Goal: Check status: Check status

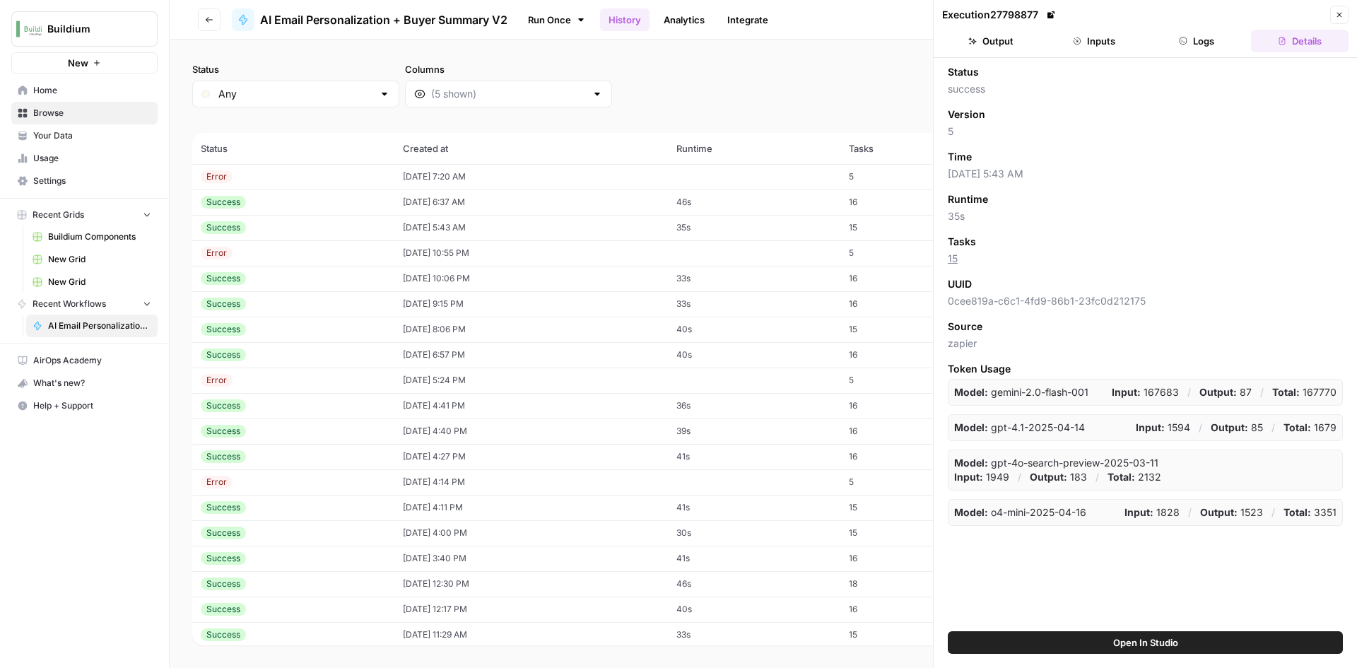
click at [372, 226] on td "Success" at bounding box center [293, 227] width 202 height 25
click at [1010, 40] on button "Output" at bounding box center [991, 41] width 98 height 23
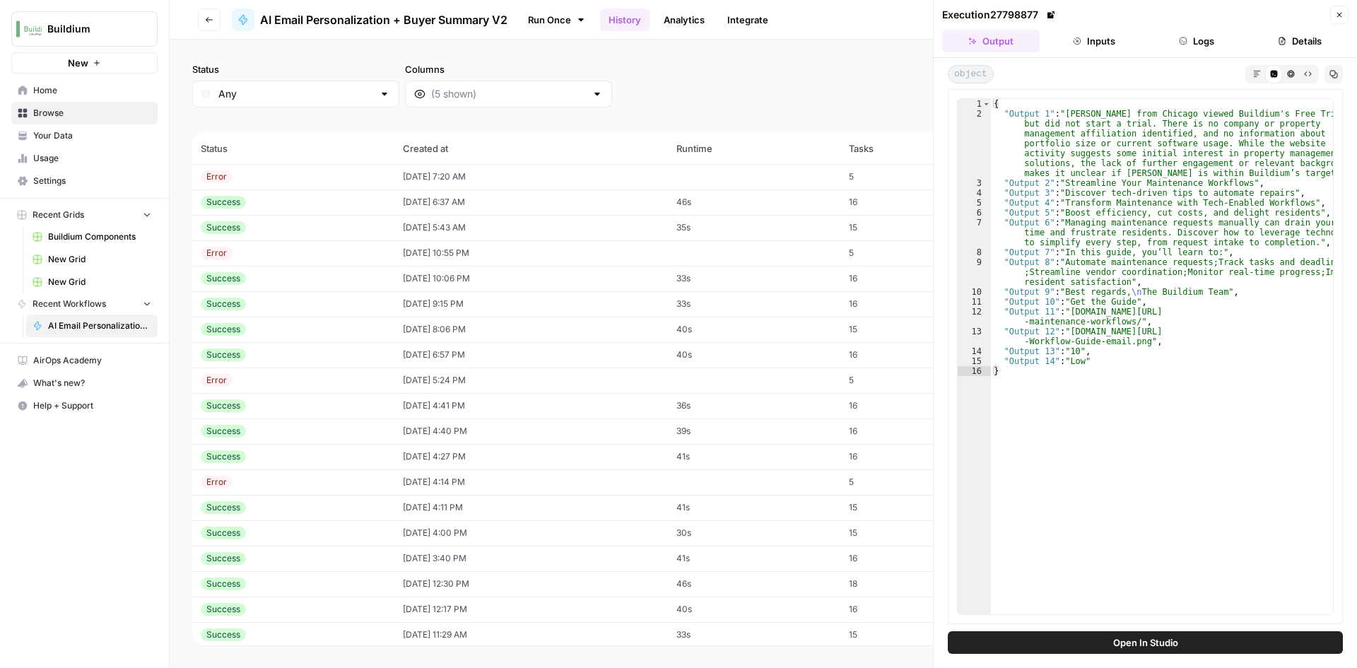
click at [272, 193] on td "Success" at bounding box center [293, 201] width 202 height 25
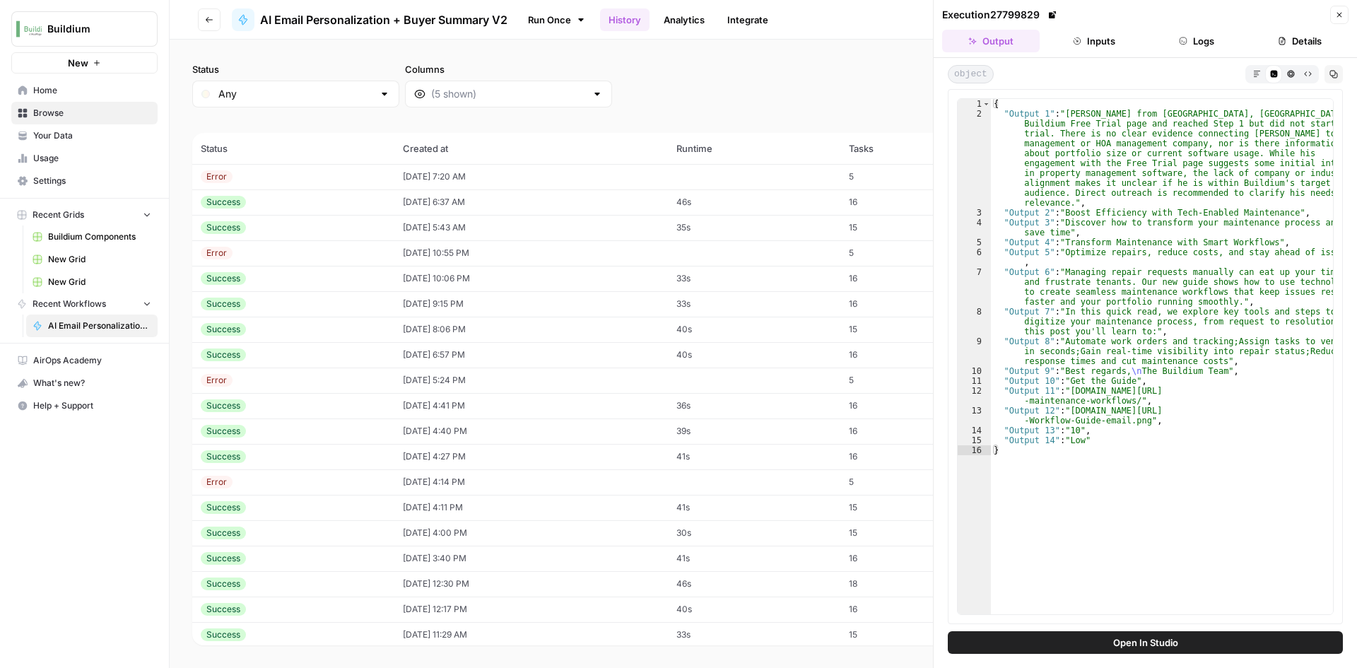
click at [1097, 47] on button "Inputs" at bounding box center [1094, 41] width 98 height 23
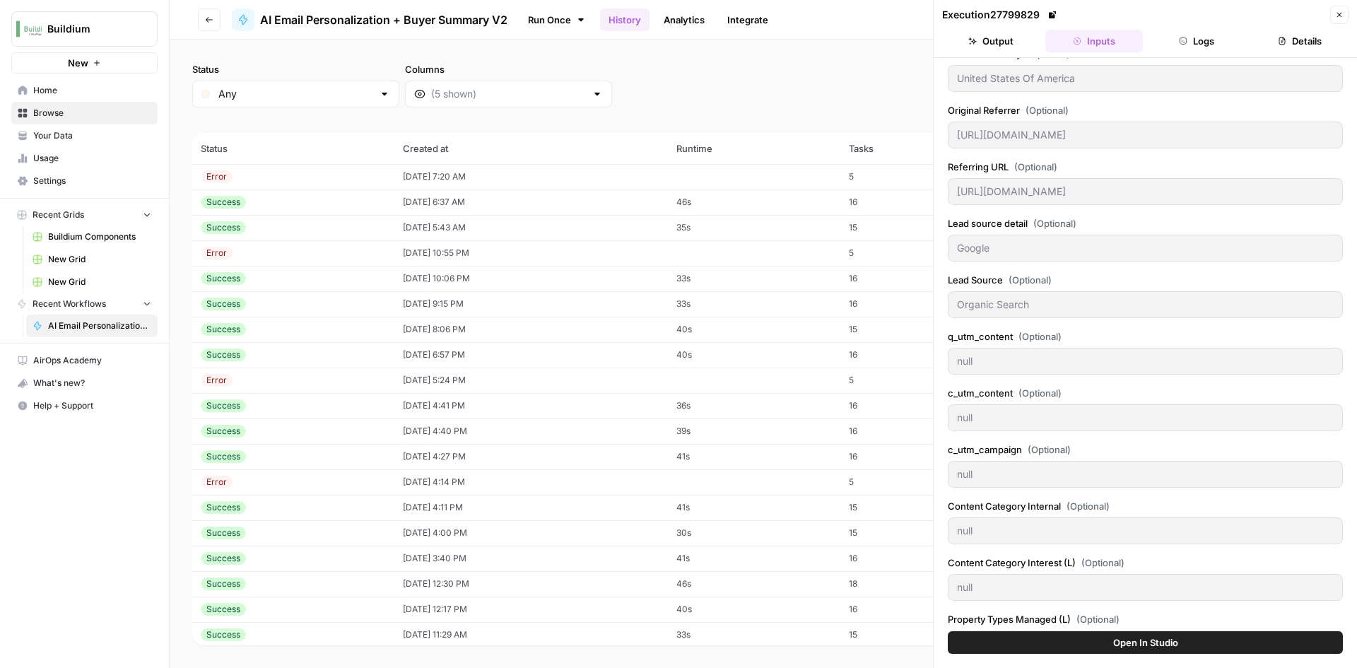
scroll to position [283, 0]
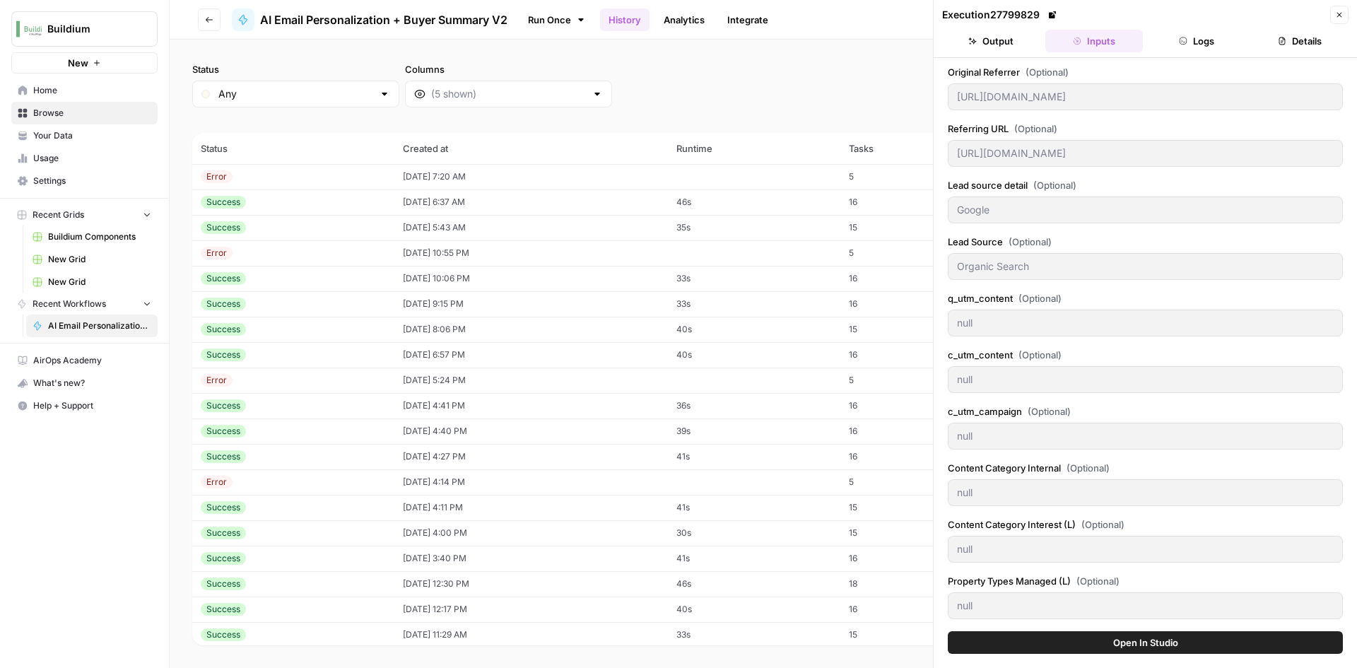
click at [226, 176] on div "Error" at bounding box center [217, 176] width 32 height 13
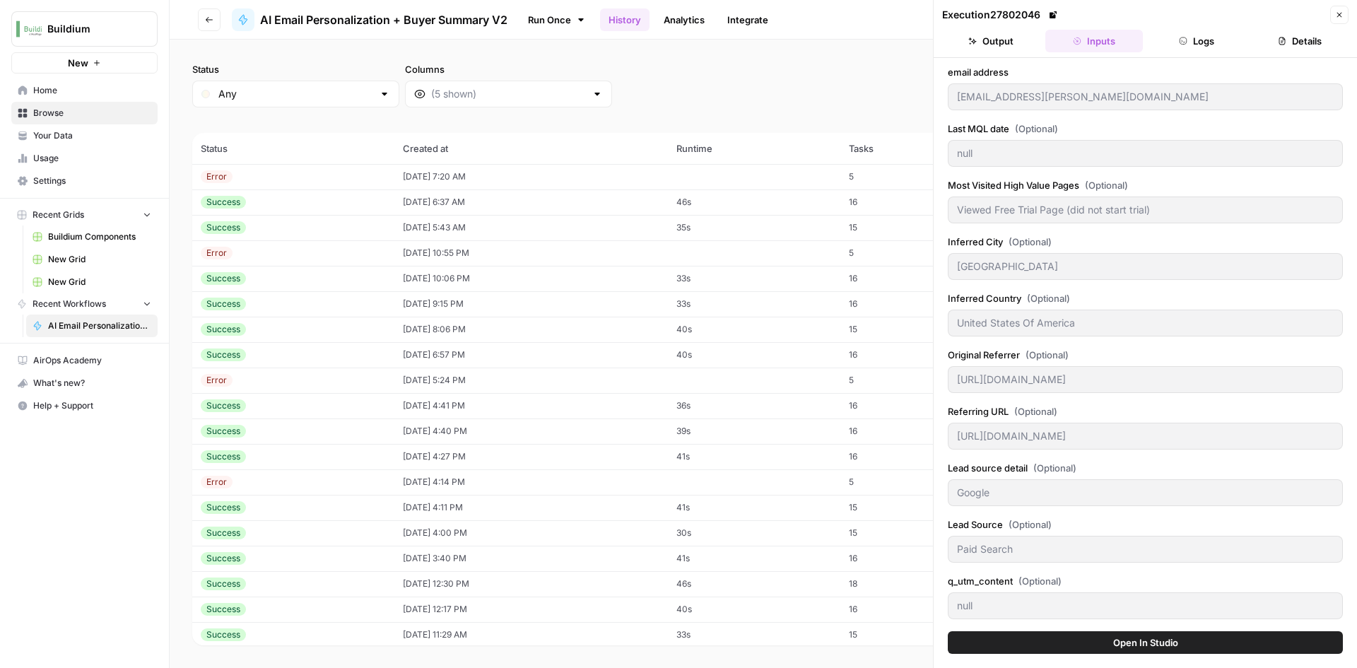
click at [1009, 43] on button "Output" at bounding box center [991, 41] width 98 height 23
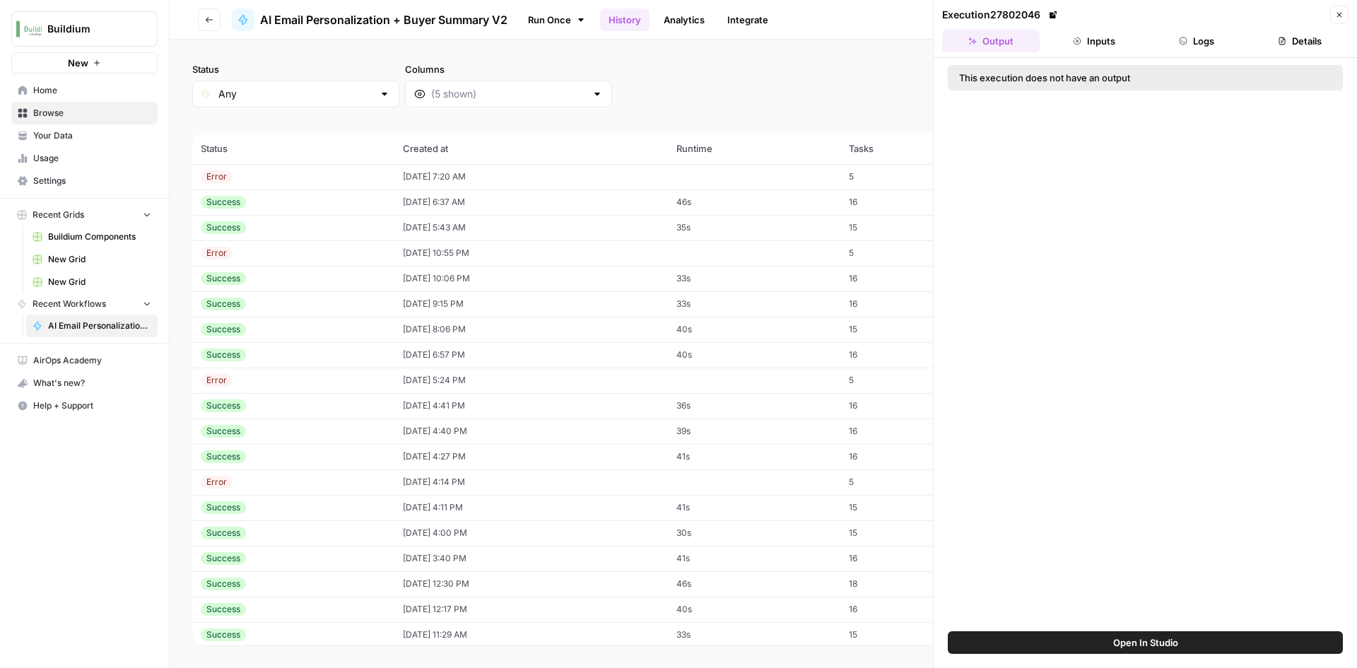
click at [1114, 40] on button "Inputs" at bounding box center [1094, 41] width 98 height 23
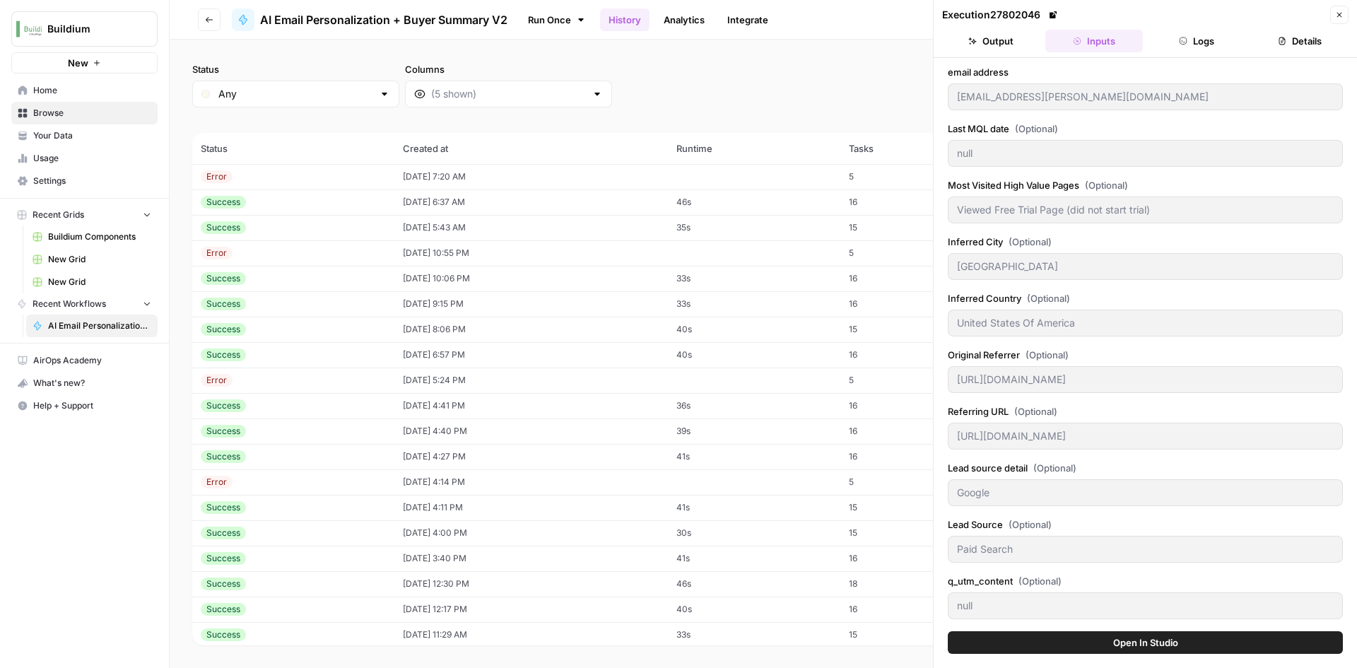
click at [1197, 40] on button "Logs" at bounding box center [1197, 41] width 98 height 23
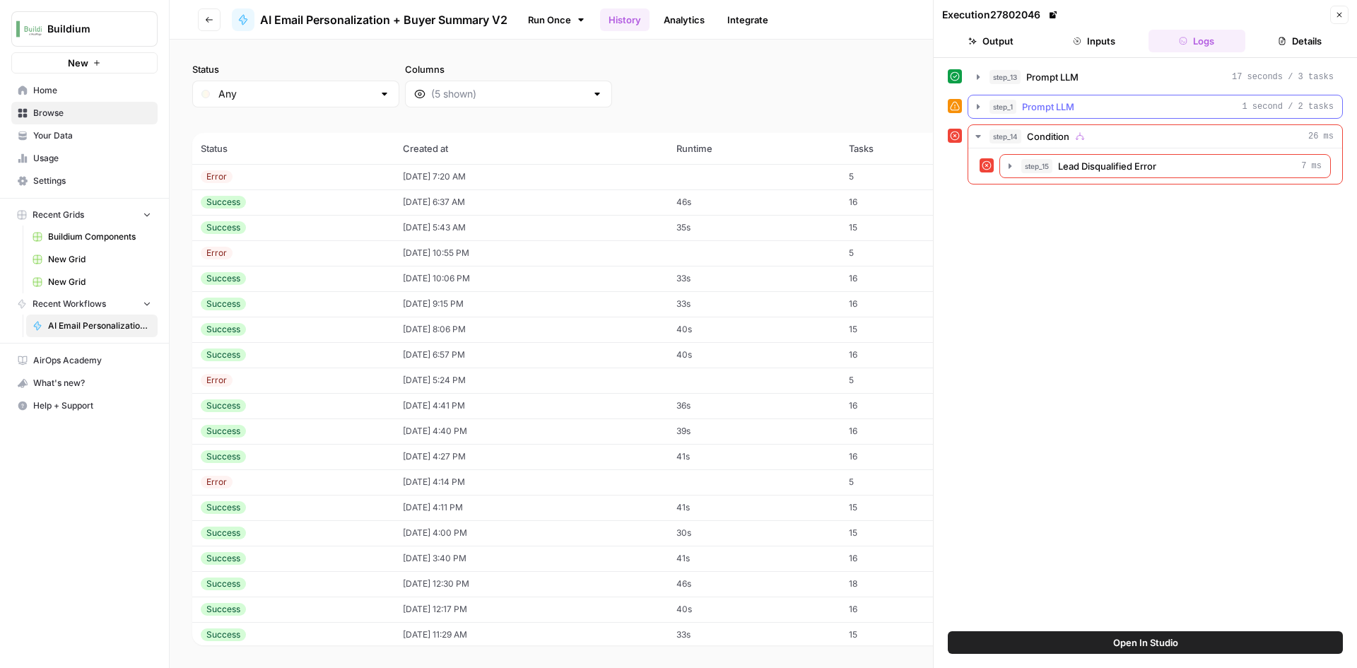
click at [978, 110] on icon "button" at bounding box center [977, 106] width 11 height 11
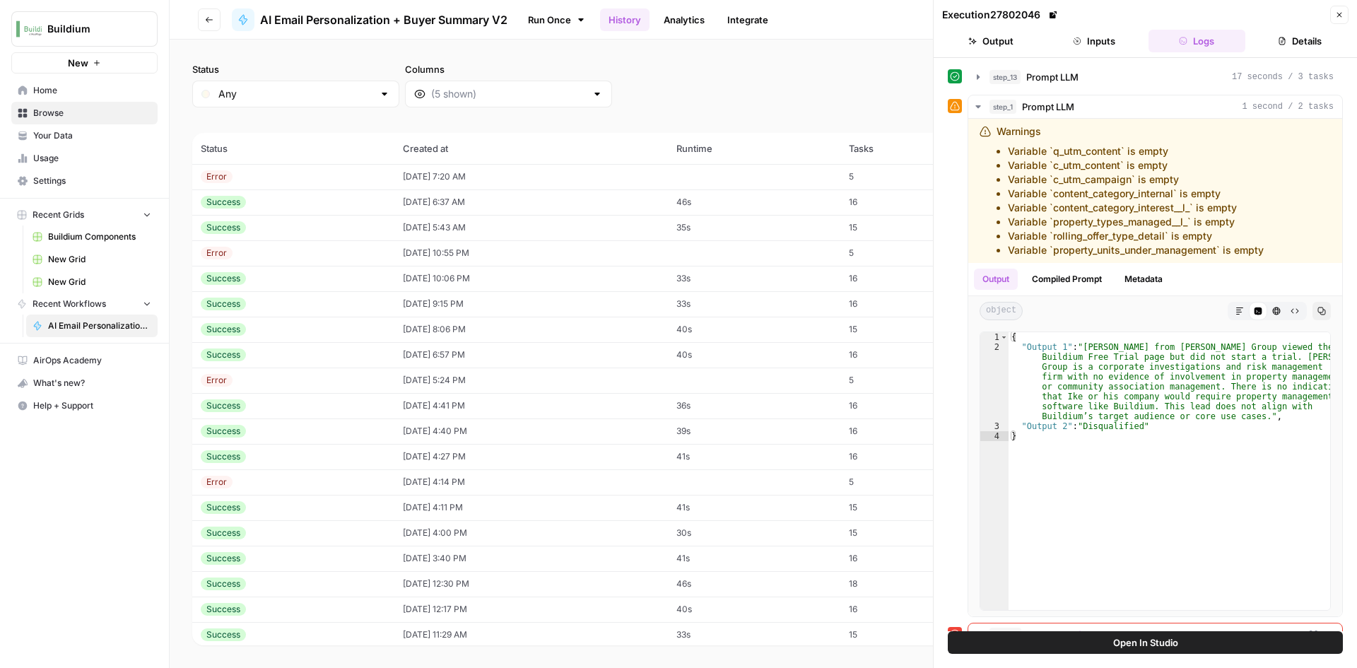
click at [1082, 36] on button "Inputs" at bounding box center [1094, 41] width 98 height 23
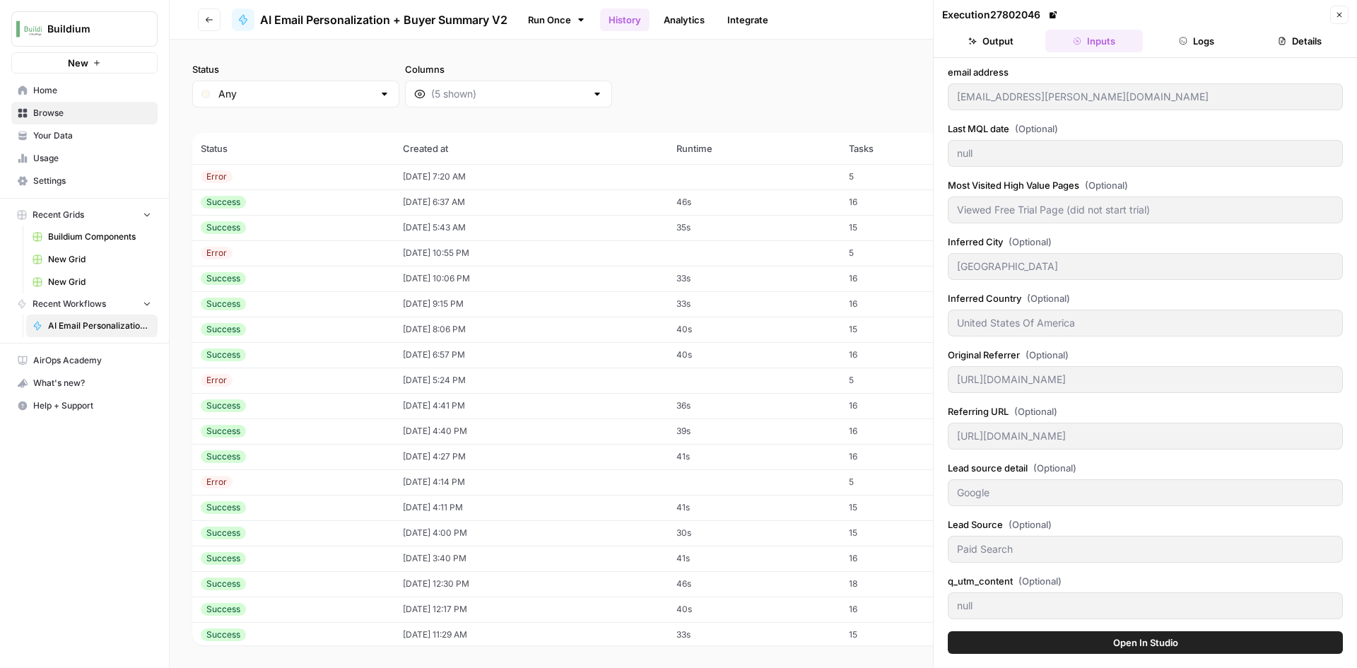
click at [1000, 47] on button "Output" at bounding box center [991, 41] width 98 height 23
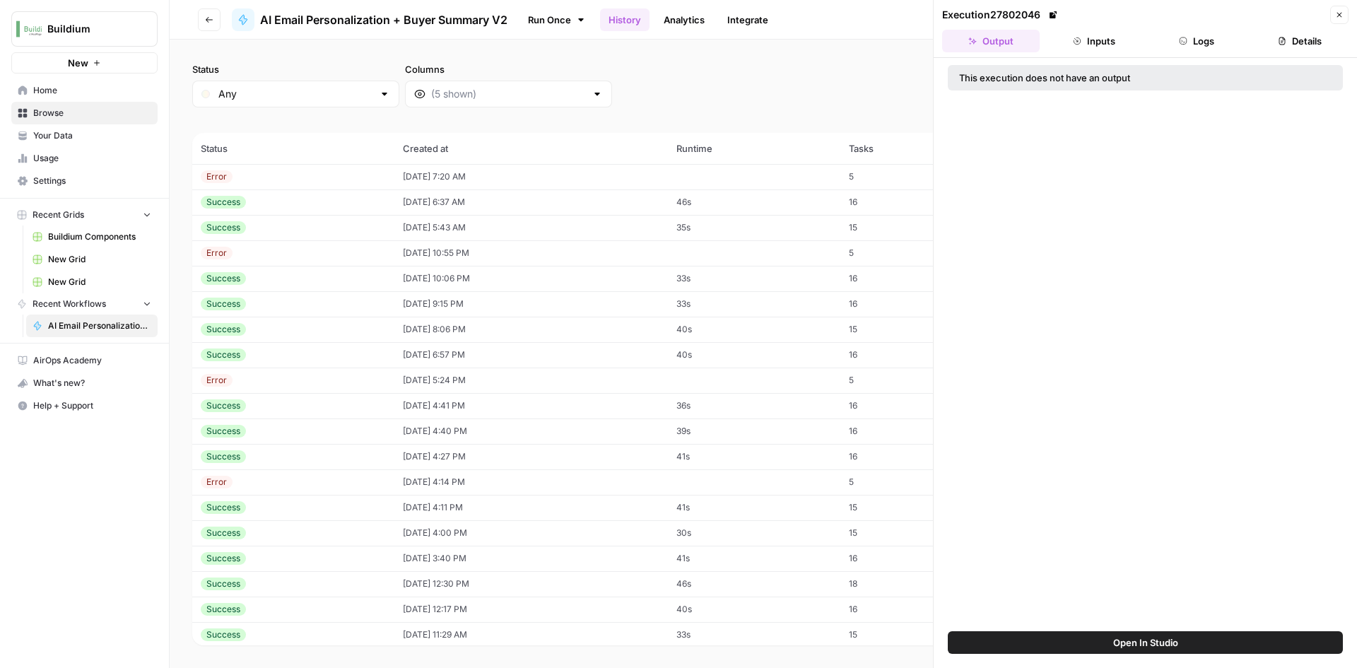
click at [1106, 33] on button "Inputs" at bounding box center [1094, 41] width 98 height 23
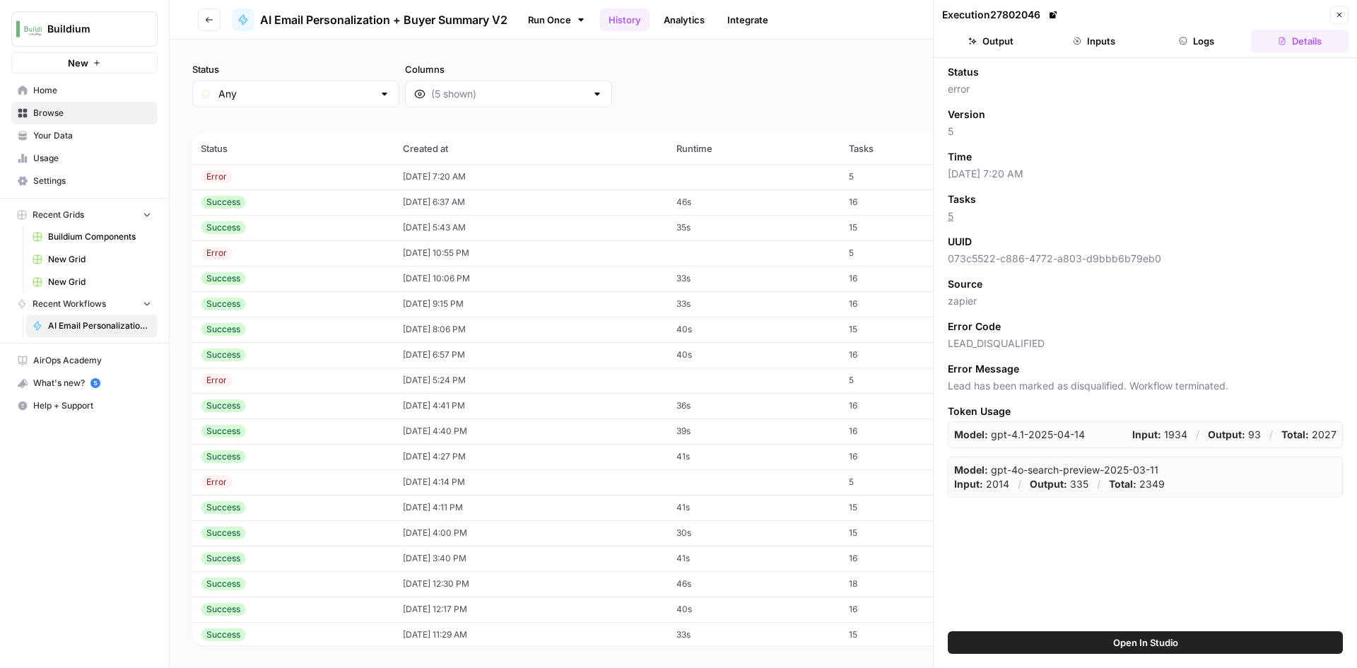
click at [468, 174] on td "[DATE] 7:20 AM" at bounding box center [530, 176] width 273 height 25
click at [1080, 52] on button "Inputs" at bounding box center [1094, 41] width 98 height 23
click at [1093, 51] on button "Inputs" at bounding box center [1094, 41] width 98 height 23
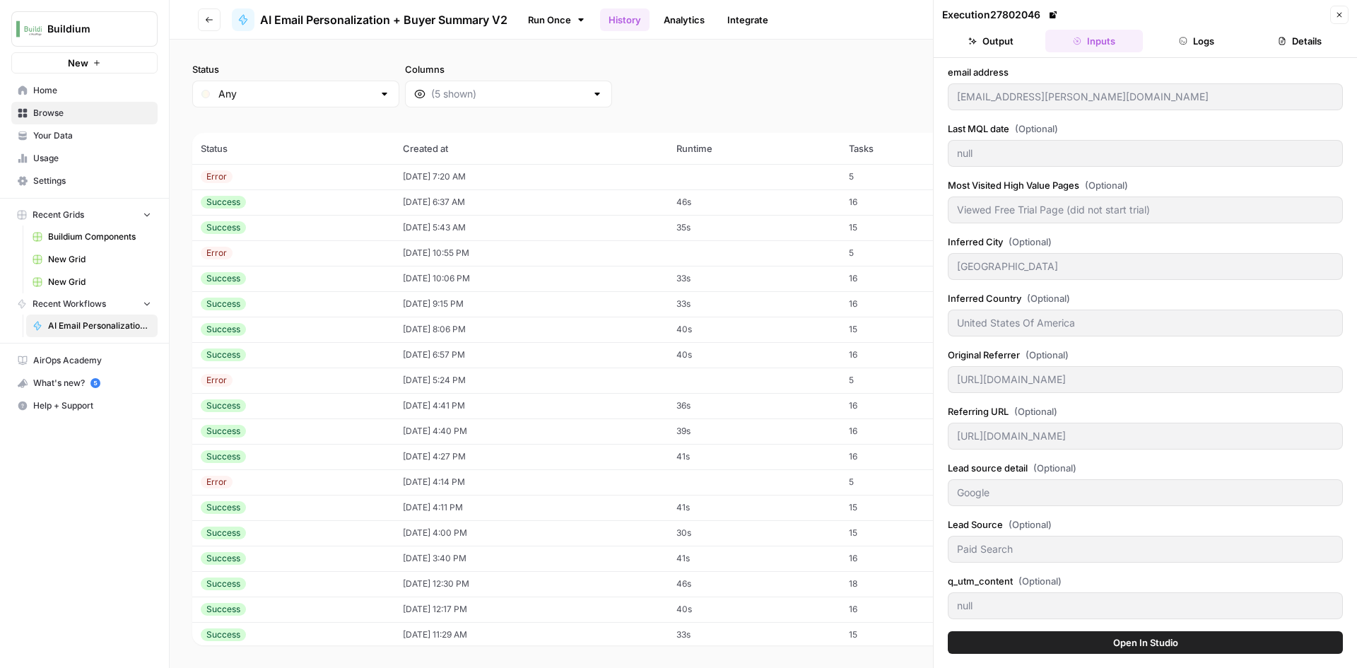
click at [1208, 40] on button "Logs" at bounding box center [1197, 41] width 98 height 23
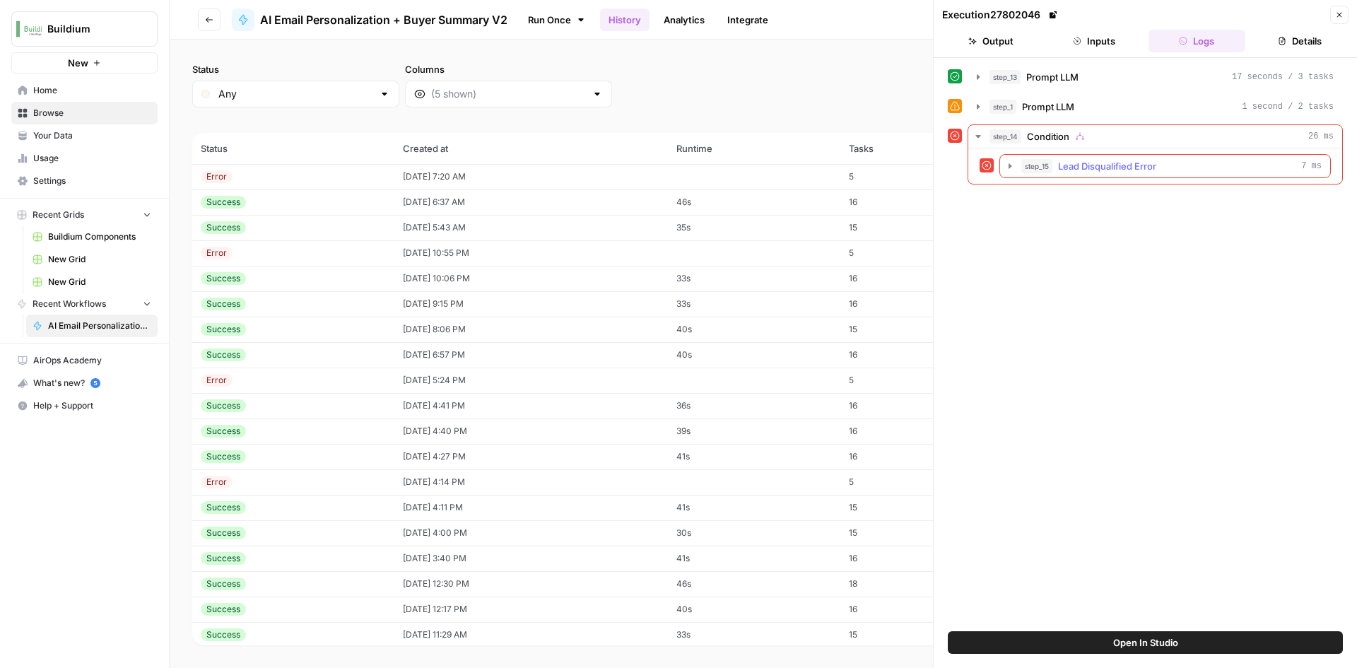
click at [1010, 163] on icon "button" at bounding box center [1009, 165] width 11 height 11
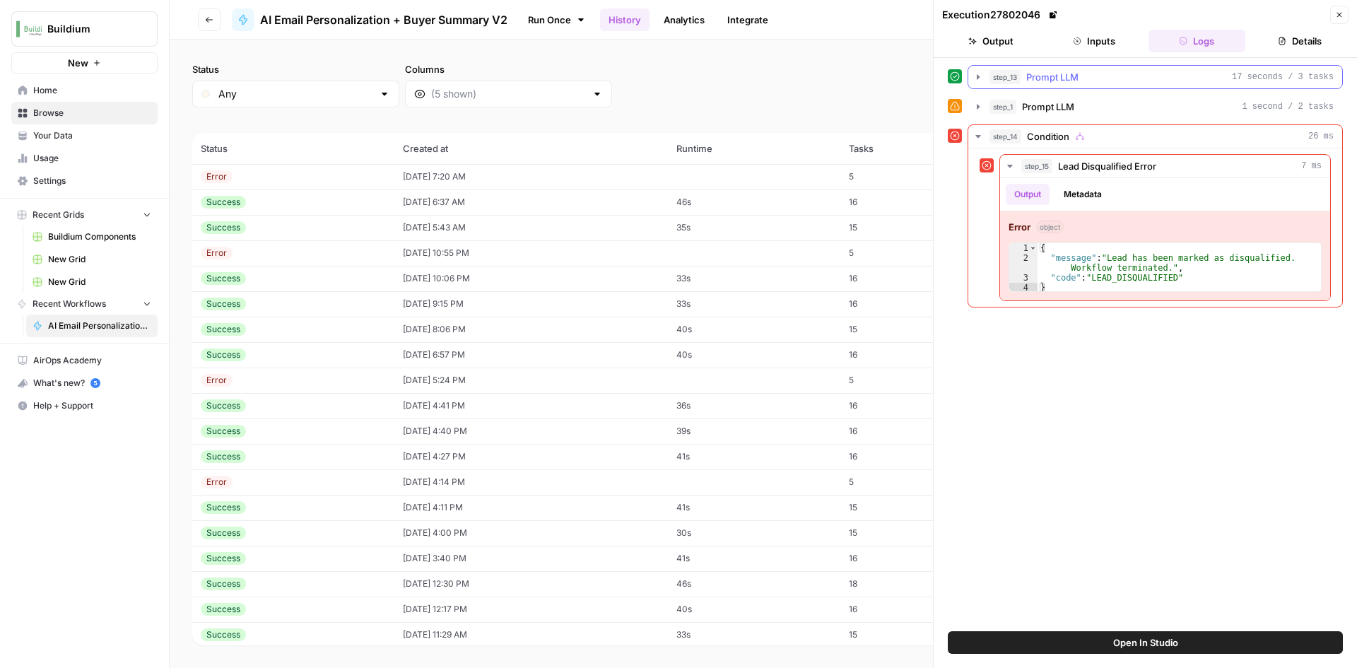
click at [976, 85] on button "step_13 Prompt LLM 17 seconds / 3 tasks" at bounding box center [1155, 77] width 374 height 23
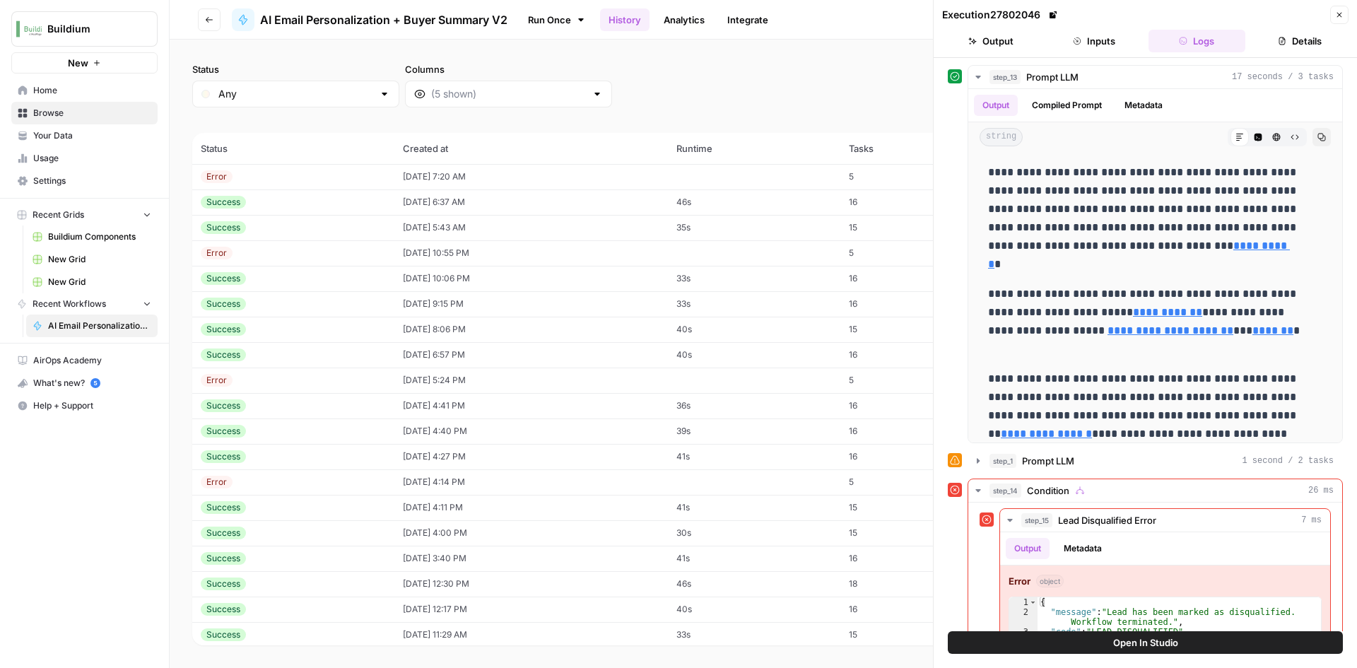
click at [309, 291] on td "Success" at bounding box center [293, 303] width 202 height 25
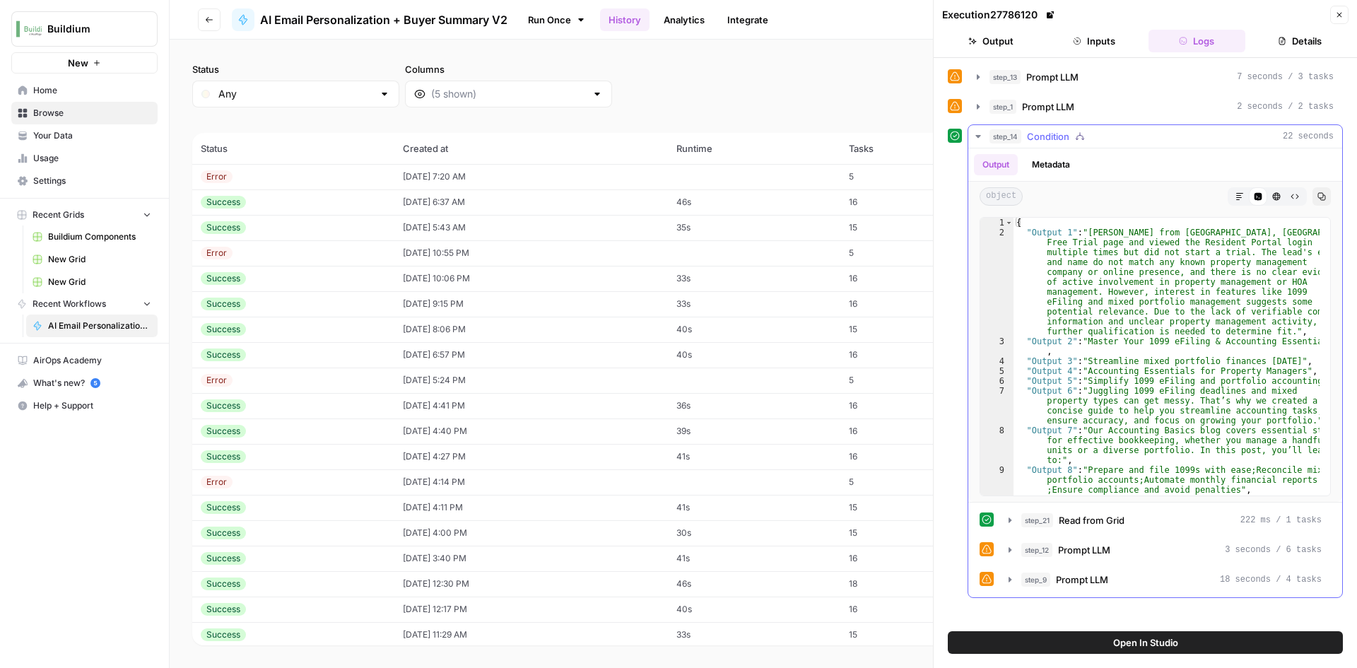
scroll to position [88, 0]
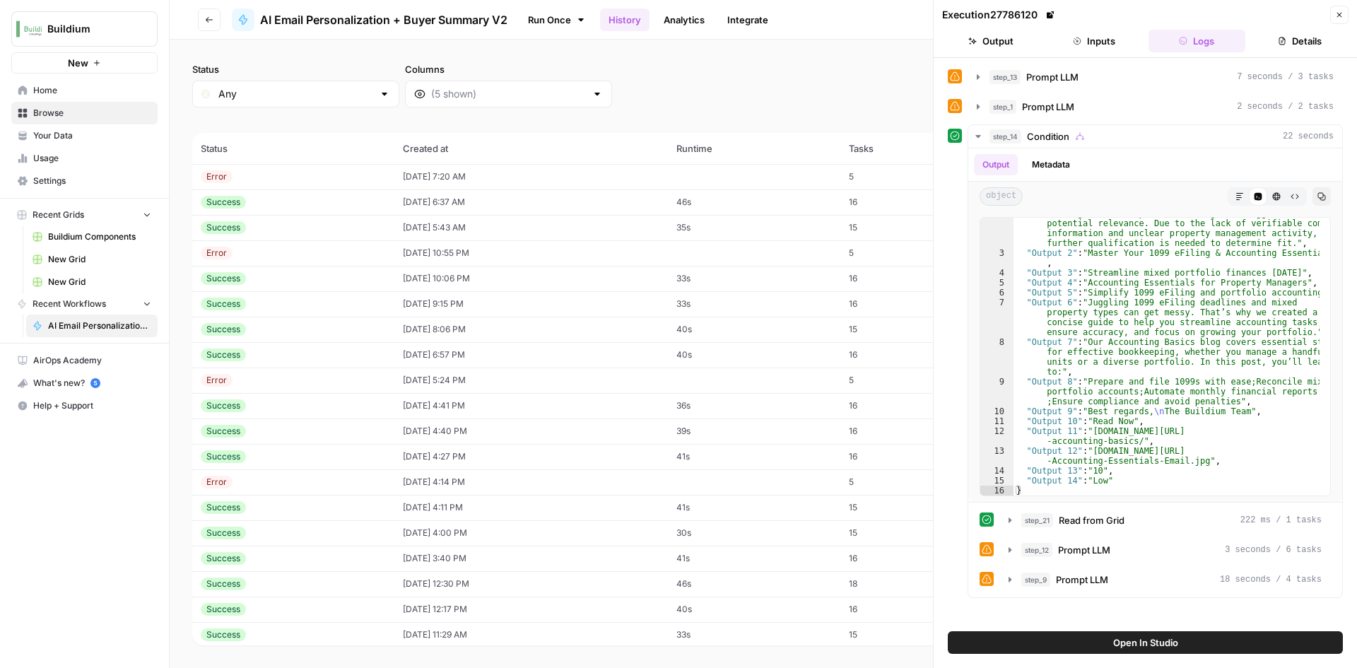
click at [1070, 36] on button "Inputs" at bounding box center [1094, 41] width 98 height 23
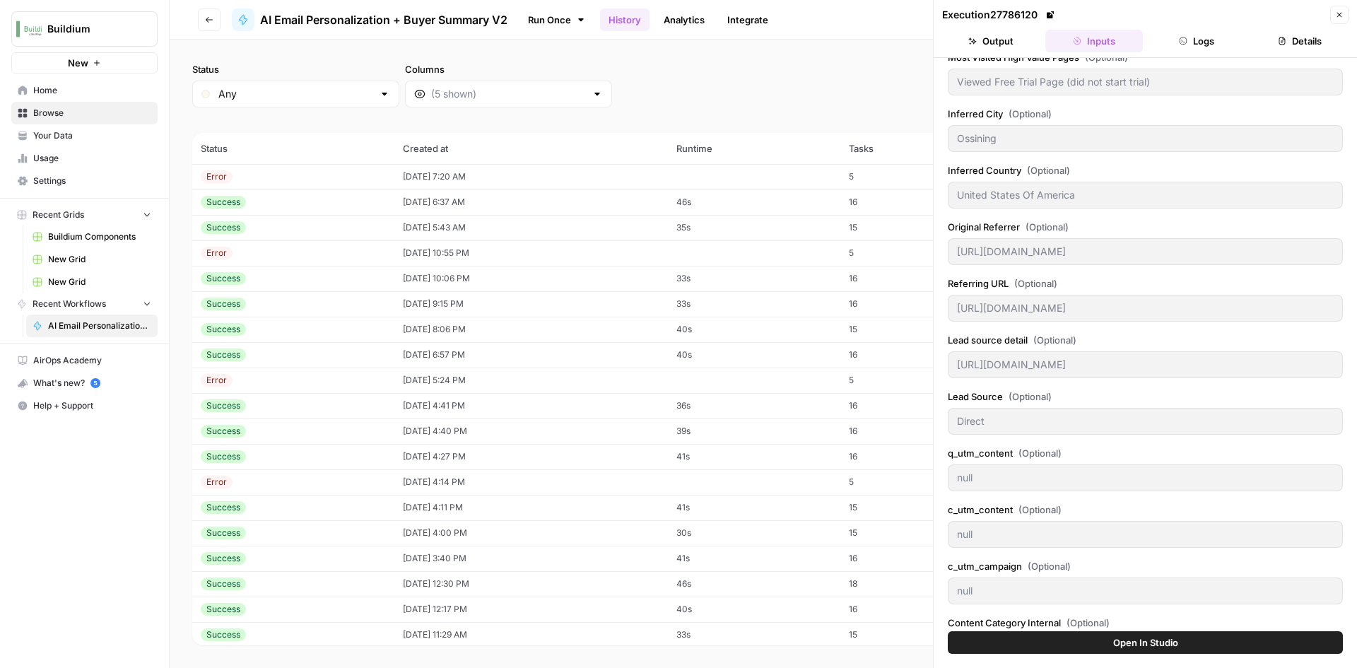
scroll to position [0, 0]
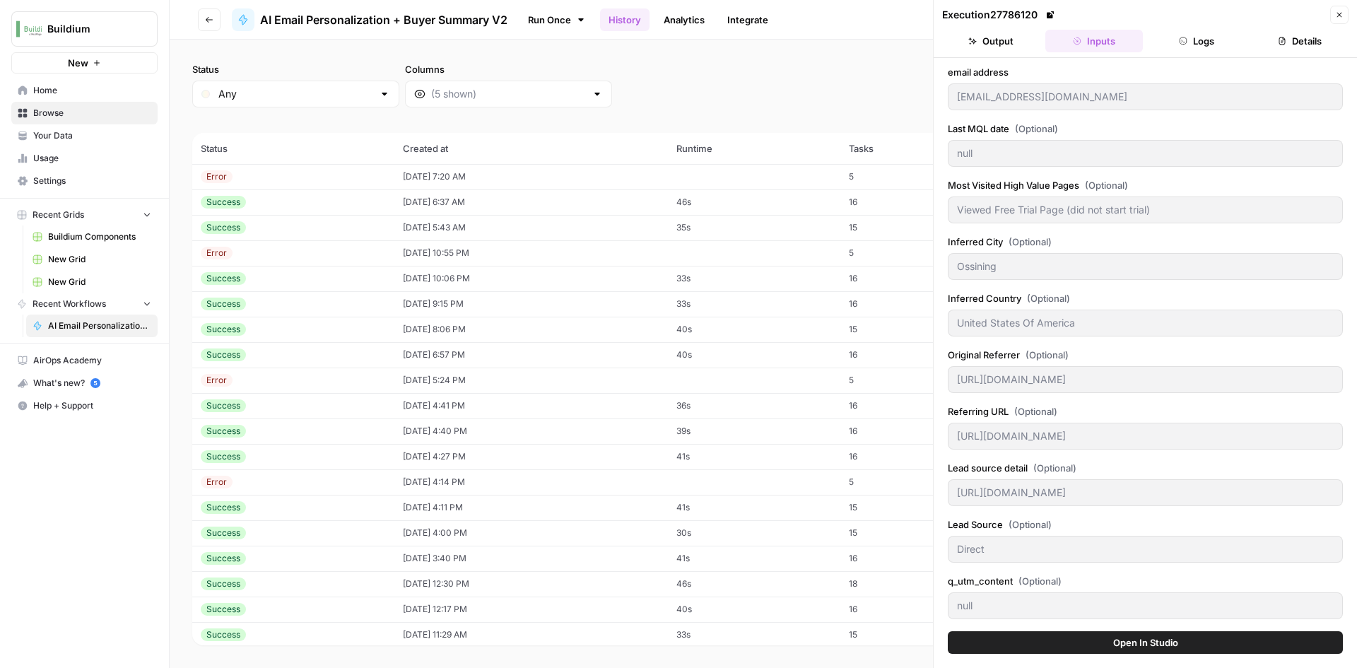
click at [1019, 45] on button "Output" at bounding box center [991, 41] width 98 height 23
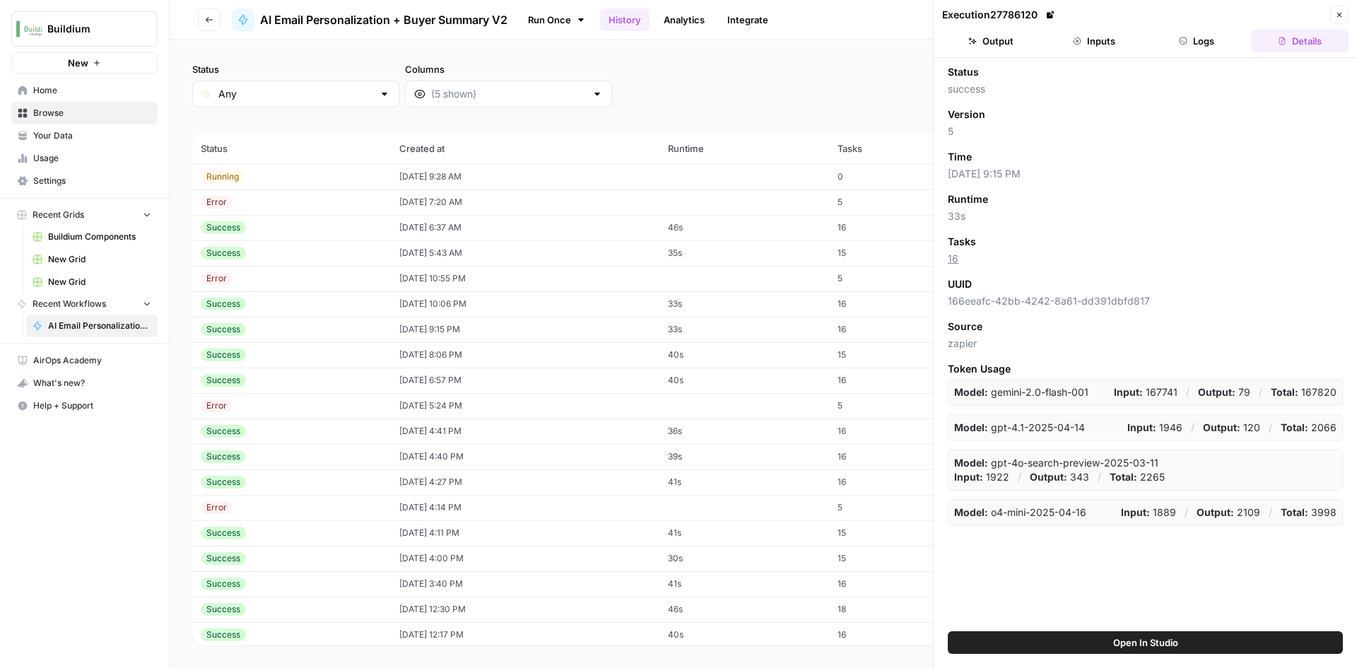
click at [655, 181] on td "[DATE] 9:28 AM" at bounding box center [525, 176] width 268 height 25
click at [1176, 44] on button "Logs" at bounding box center [1197, 41] width 98 height 23
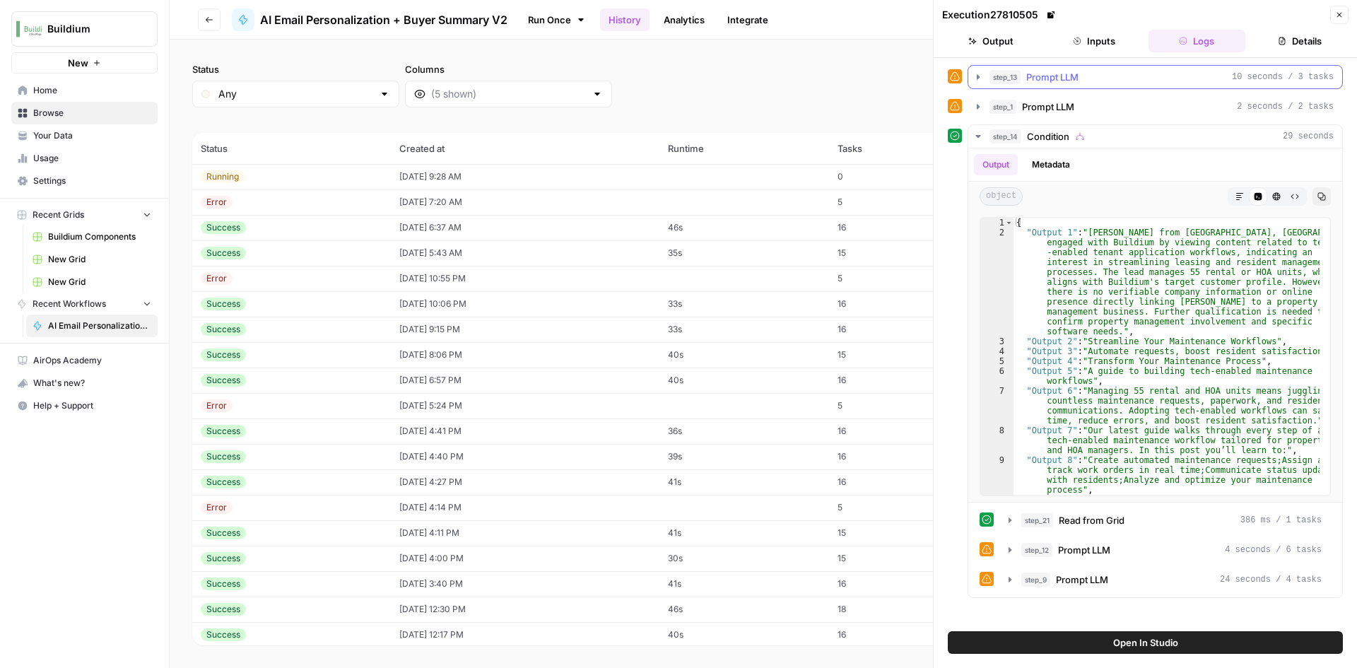
click at [976, 79] on icon "button" at bounding box center [977, 76] width 11 height 11
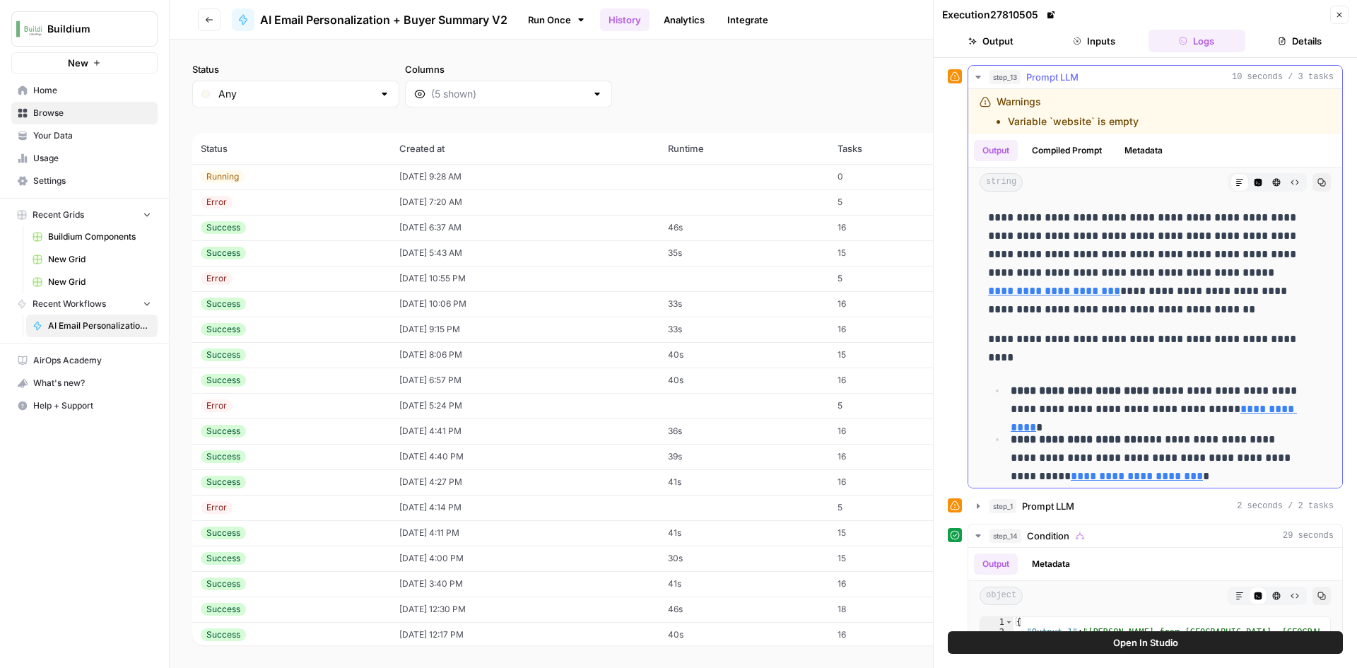
click at [976, 76] on icon "button" at bounding box center [977, 77] width 5 height 3
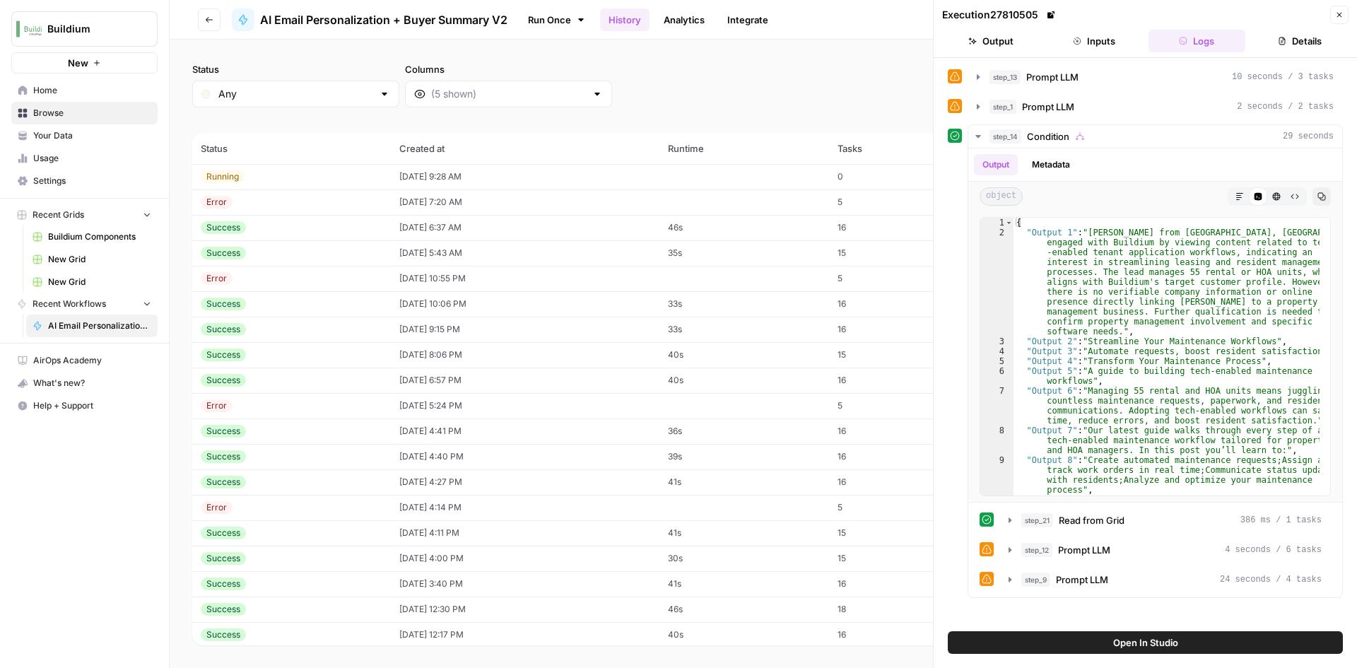
click at [1058, 49] on button "Inputs" at bounding box center [1094, 41] width 98 height 23
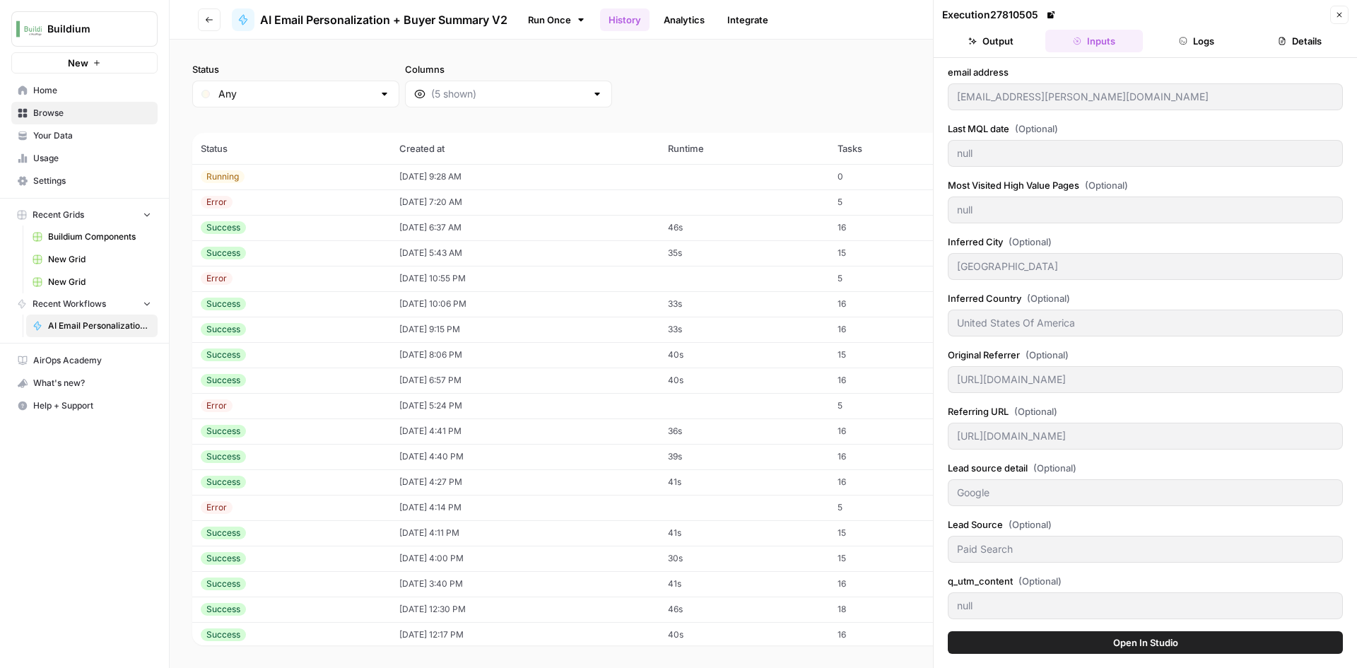
click at [1000, 41] on button "Output" at bounding box center [991, 41] width 98 height 23
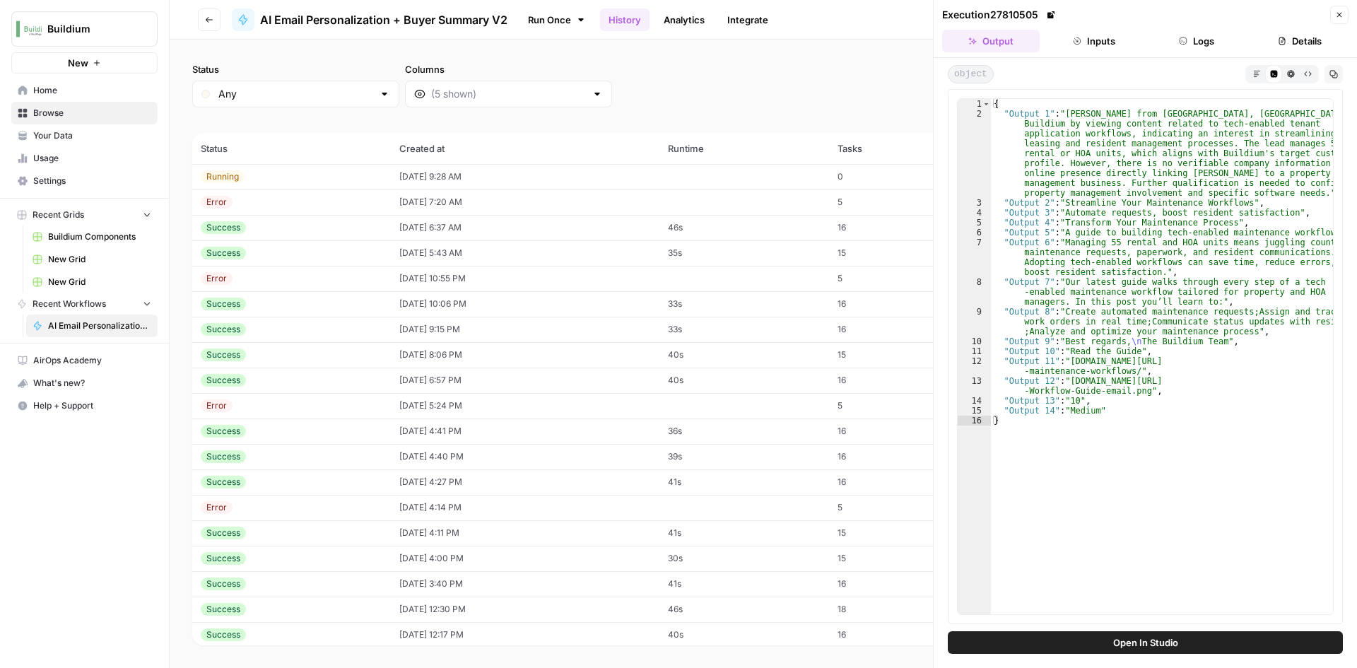
click at [1091, 39] on button "Inputs" at bounding box center [1094, 41] width 98 height 23
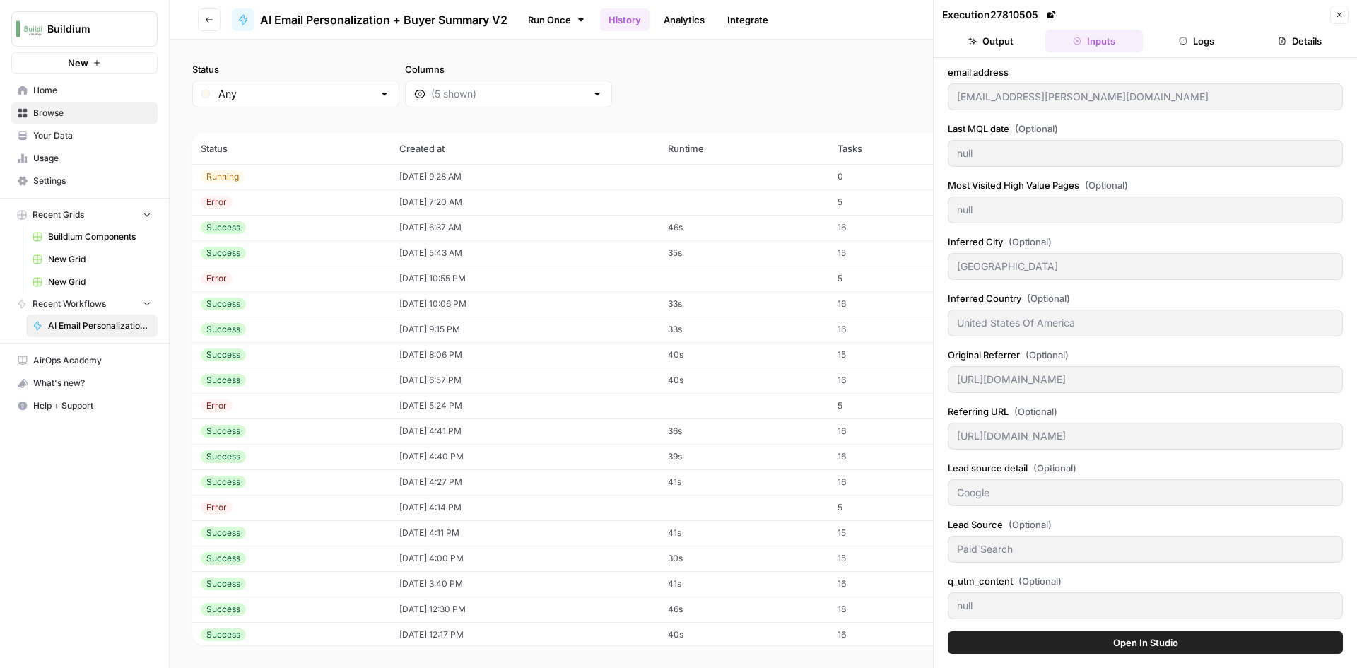
click at [998, 47] on button "Output" at bounding box center [991, 41] width 98 height 23
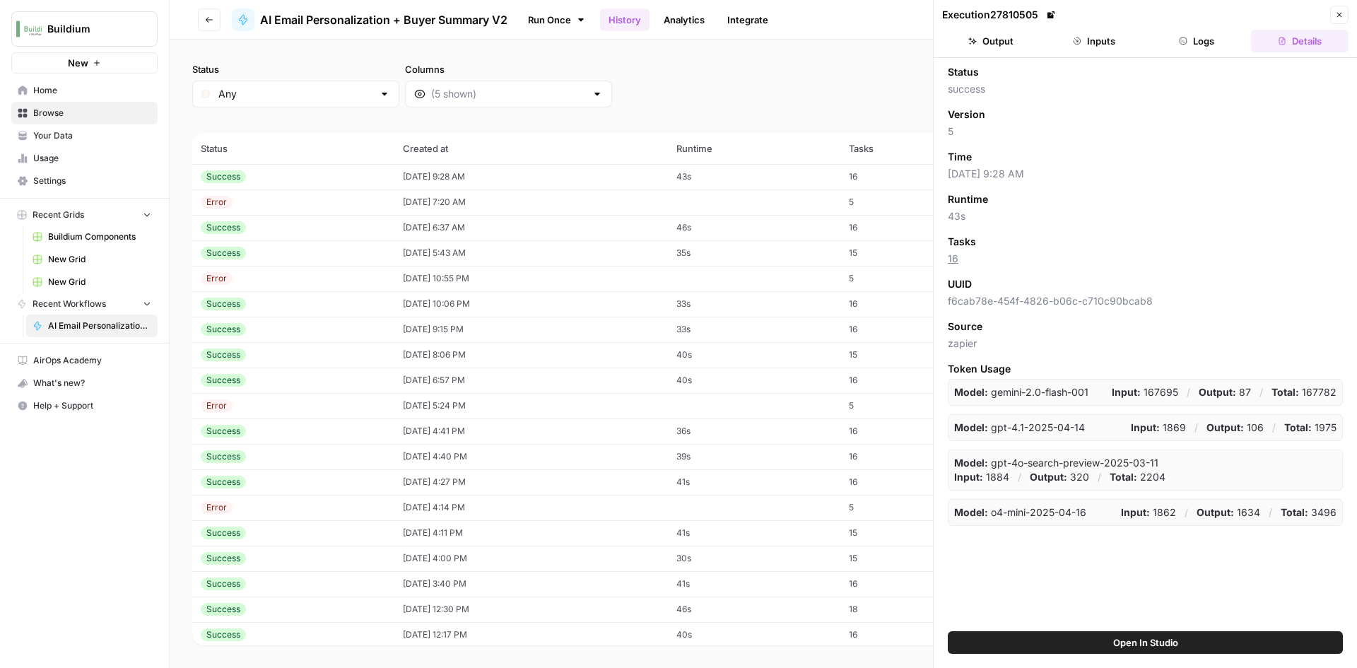
click at [883, 168] on td "16" at bounding box center [908, 176] width 136 height 25
click at [1119, 45] on button "Inputs" at bounding box center [1094, 41] width 98 height 23
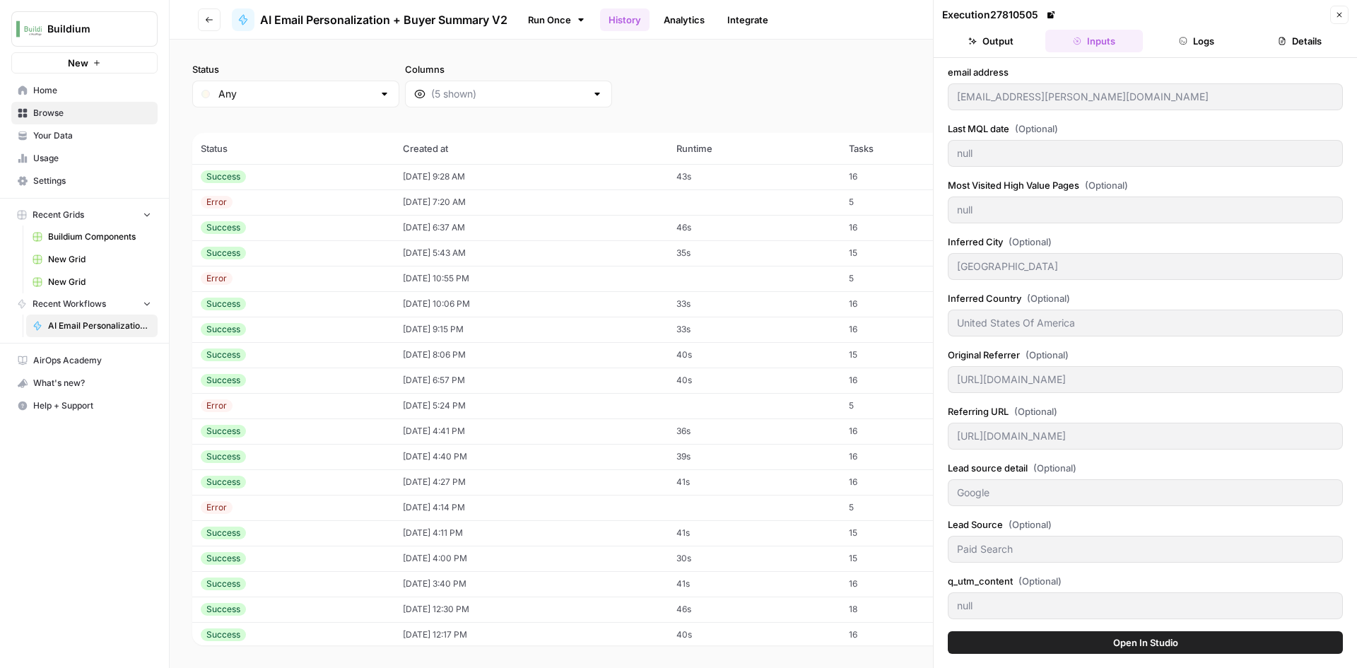
click at [1170, 45] on button "Logs" at bounding box center [1197, 41] width 98 height 23
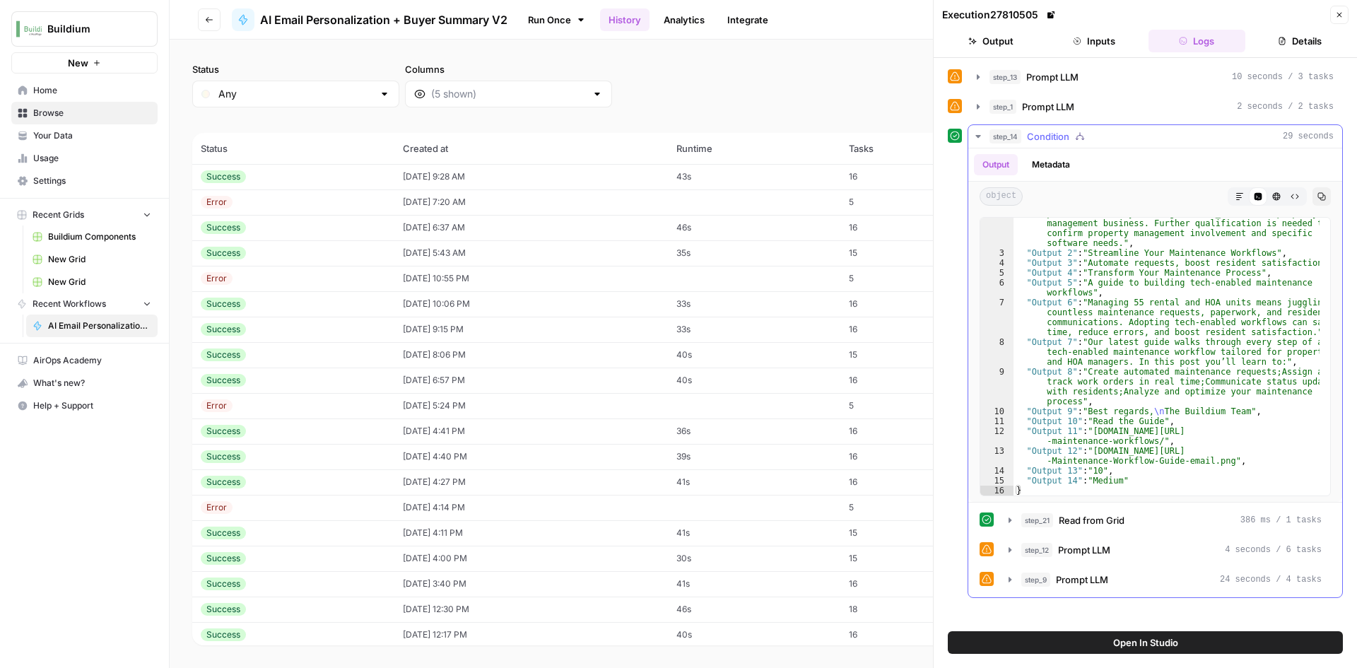
scroll to position [88, 0]
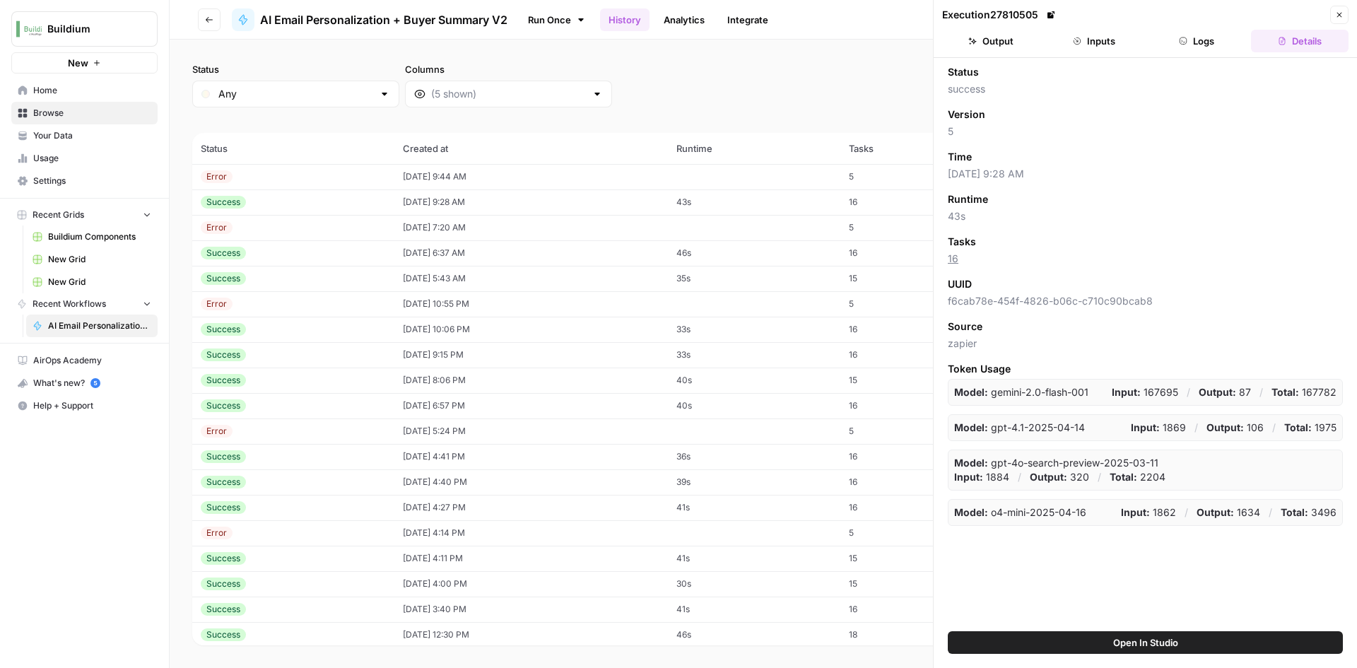
click at [254, 199] on div "Success" at bounding box center [293, 202] width 185 height 13
click at [254, 202] on div "Success" at bounding box center [293, 202] width 185 height 13
click at [1055, 54] on header "Execution 27810505 Close Output Inputs Logs Details" at bounding box center [1144, 29] width 423 height 58
click at [1068, 49] on button "Inputs" at bounding box center [1094, 41] width 98 height 23
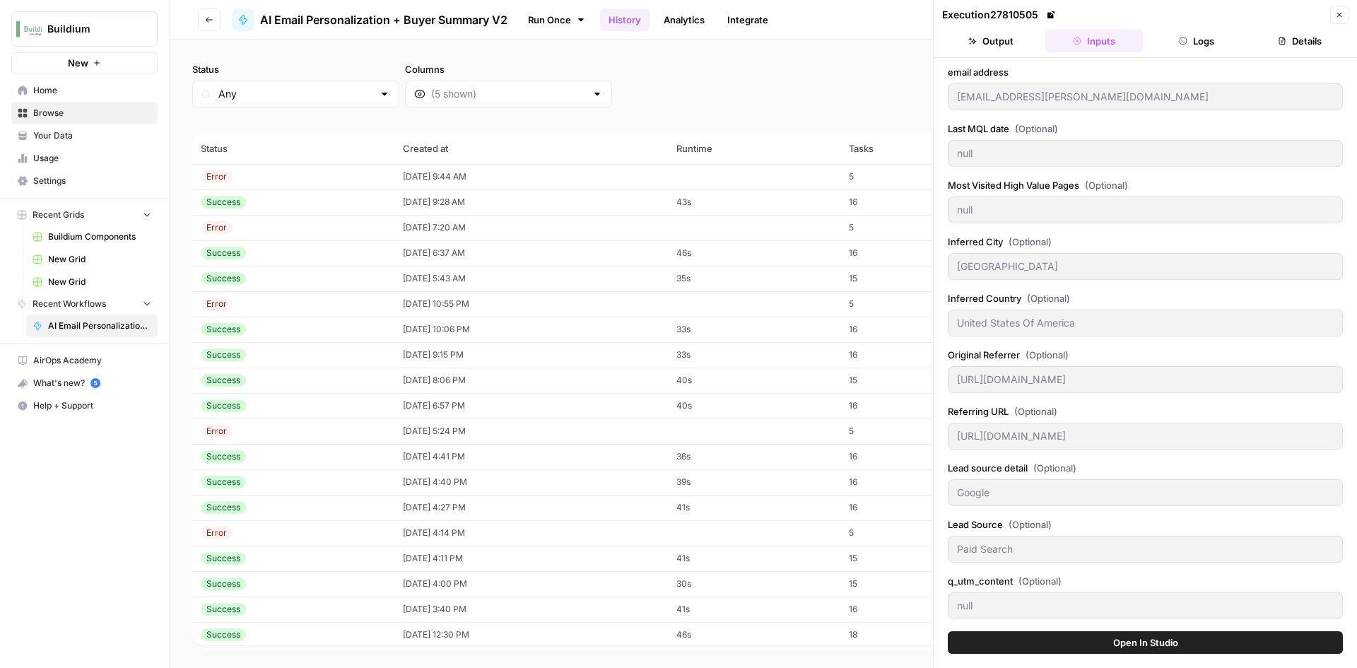
click at [1012, 43] on button "Output" at bounding box center [991, 41] width 98 height 23
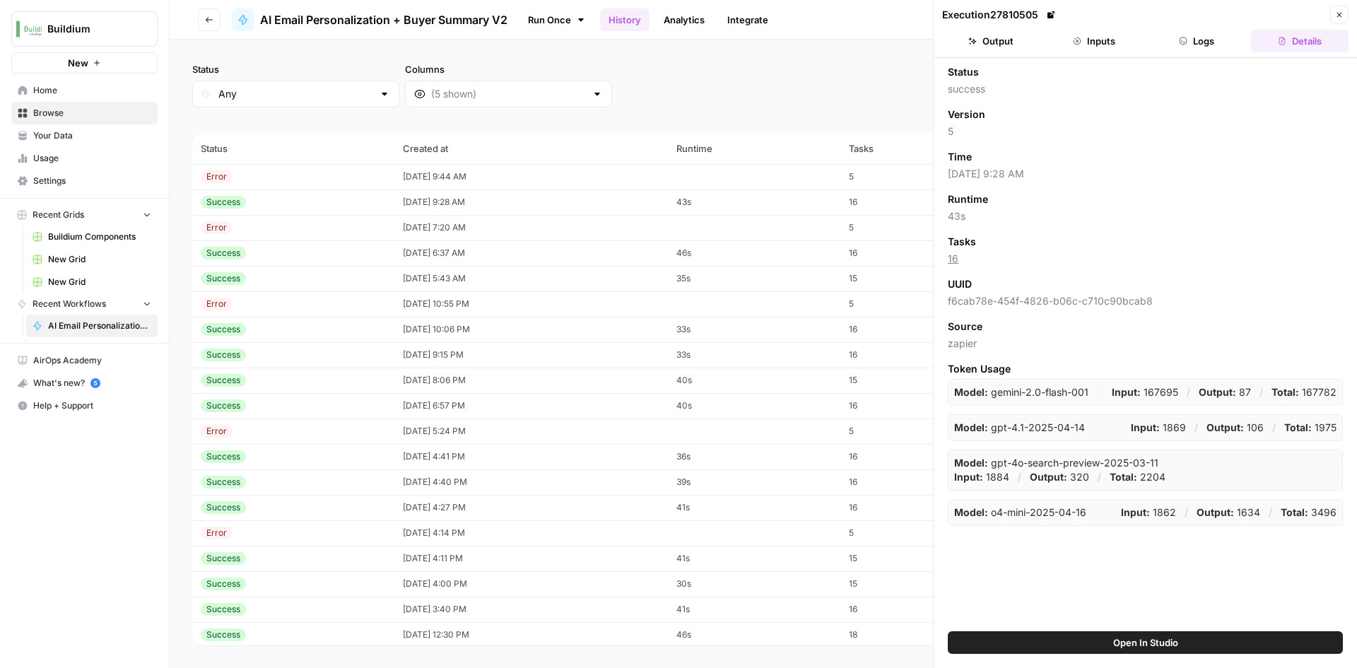
click at [762, 177] on td at bounding box center [754, 176] width 172 height 25
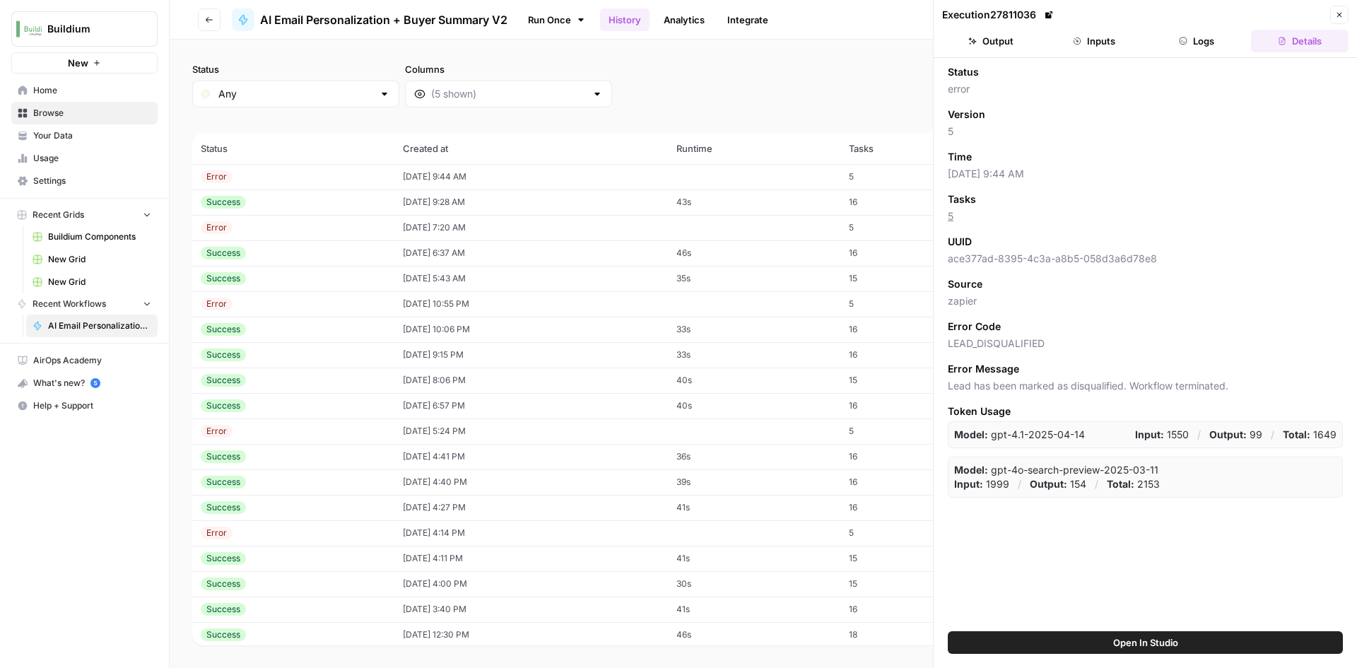
click at [1111, 47] on button "Inputs" at bounding box center [1094, 41] width 98 height 23
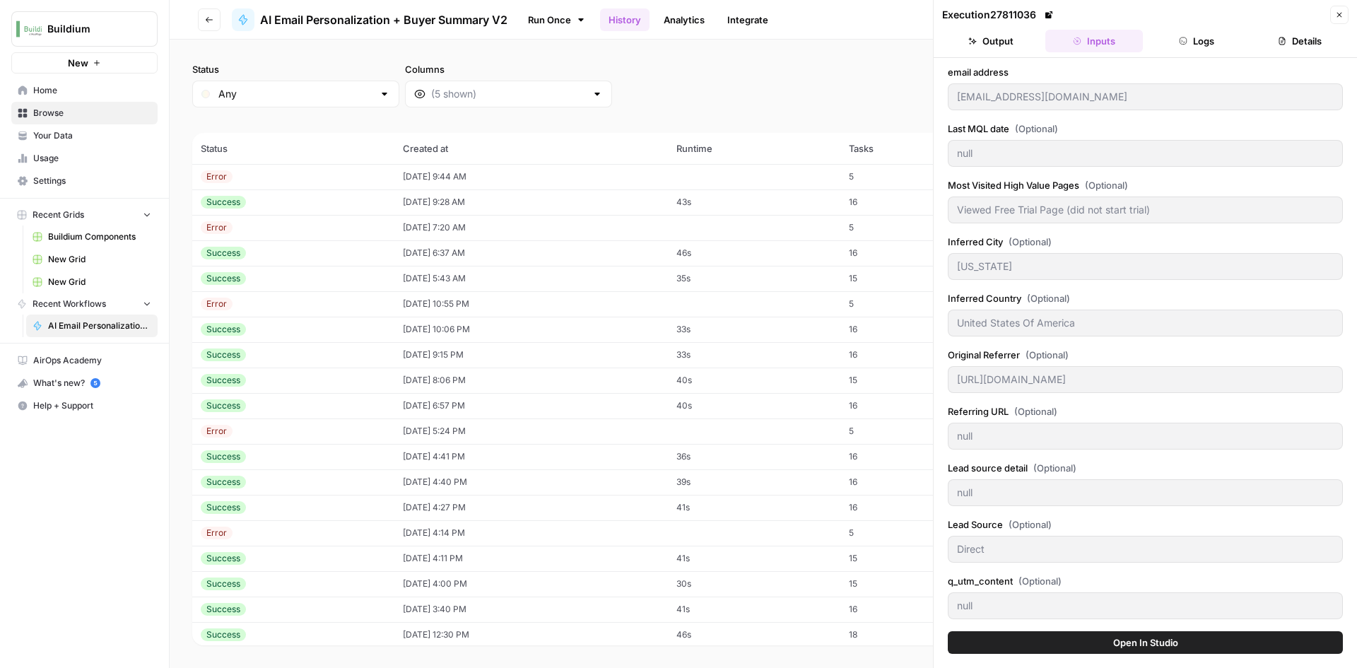
click at [1181, 41] on icon "button" at bounding box center [1183, 41] width 8 height 8
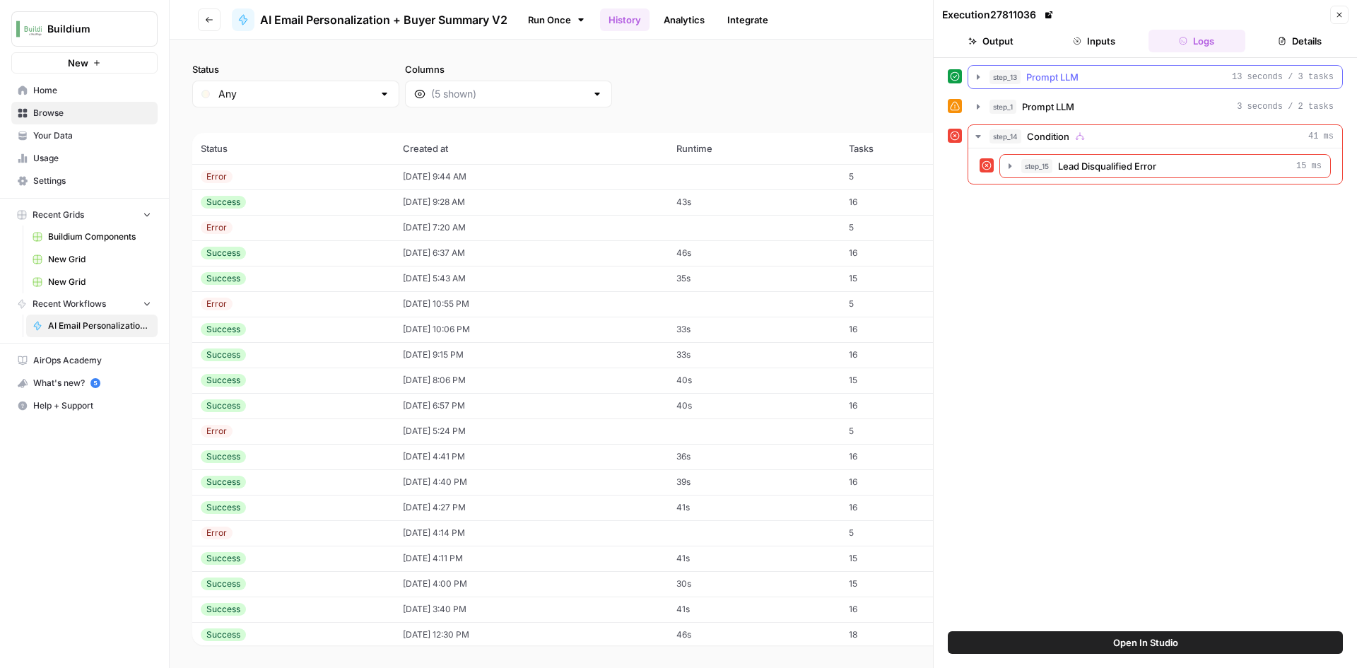
click at [1058, 83] on span "Prompt LLM" at bounding box center [1052, 77] width 52 height 14
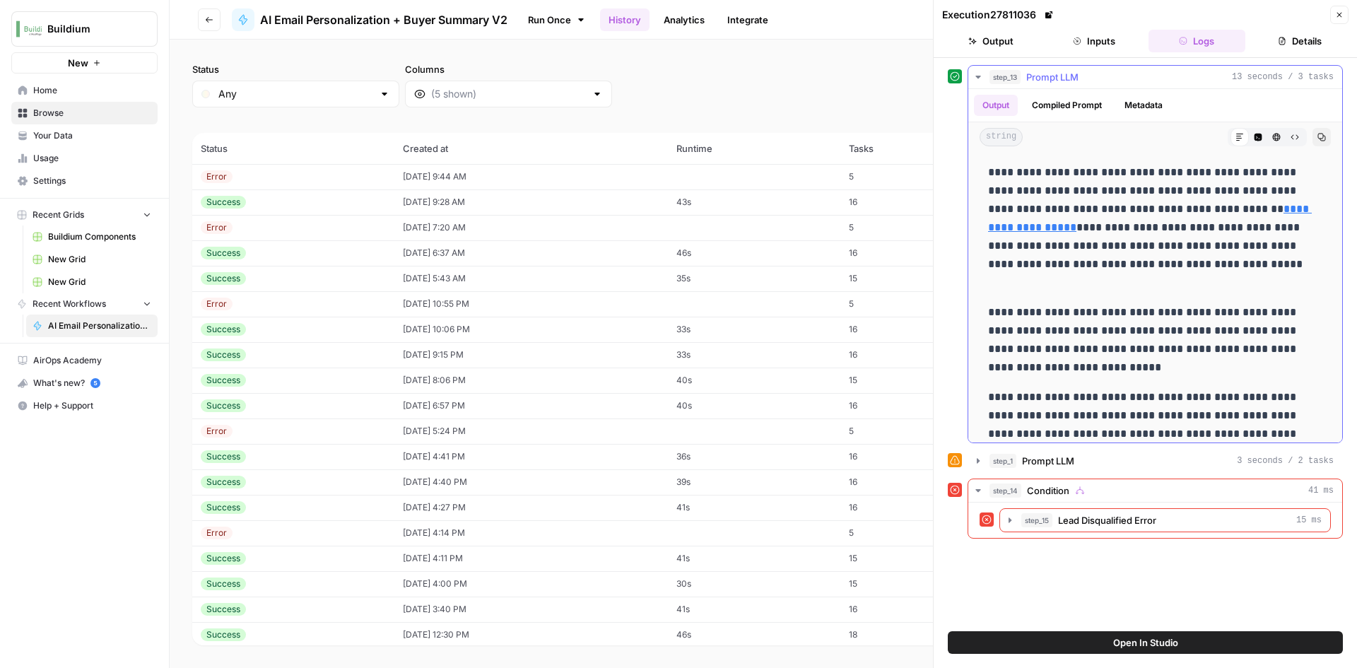
click at [1058, 83] on span "Prompt LLM" at bounding box center [1052, 77] width 52 height 14
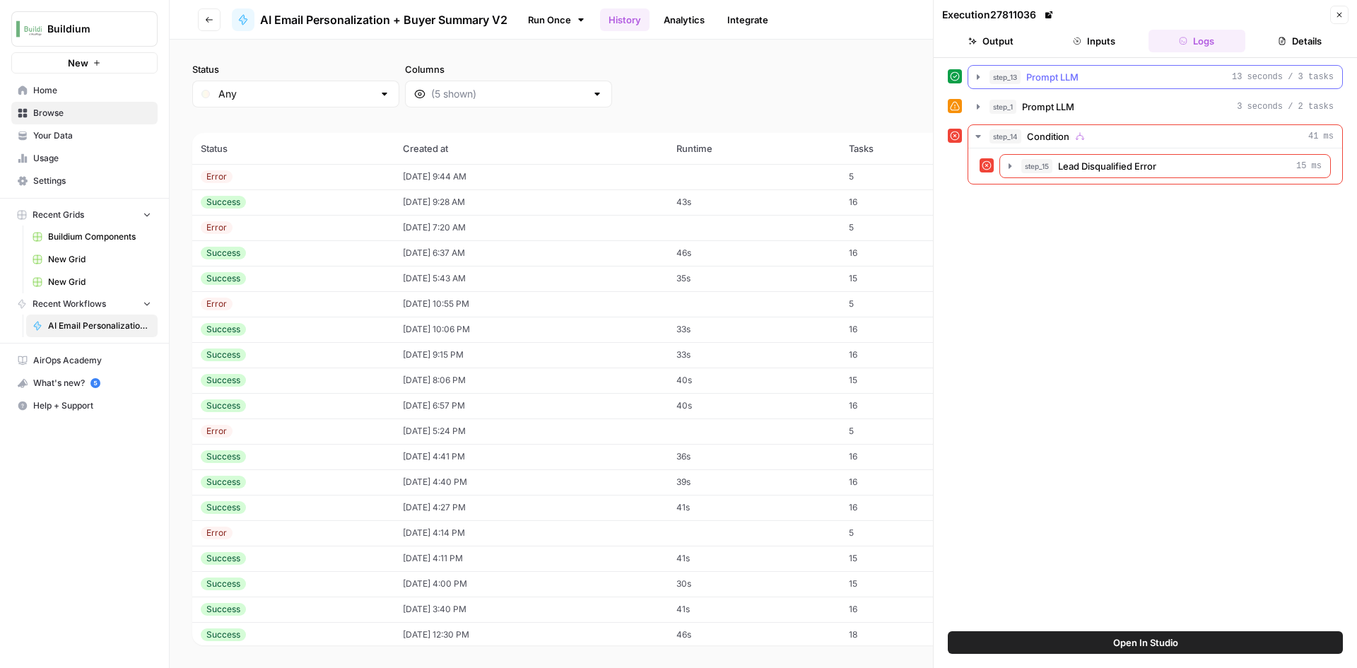
click at [1051, 86] on button "step_13 Prompt LLM 13 seconds / 3 tasks" at bounding box center [1155, 77] width 374 height 23
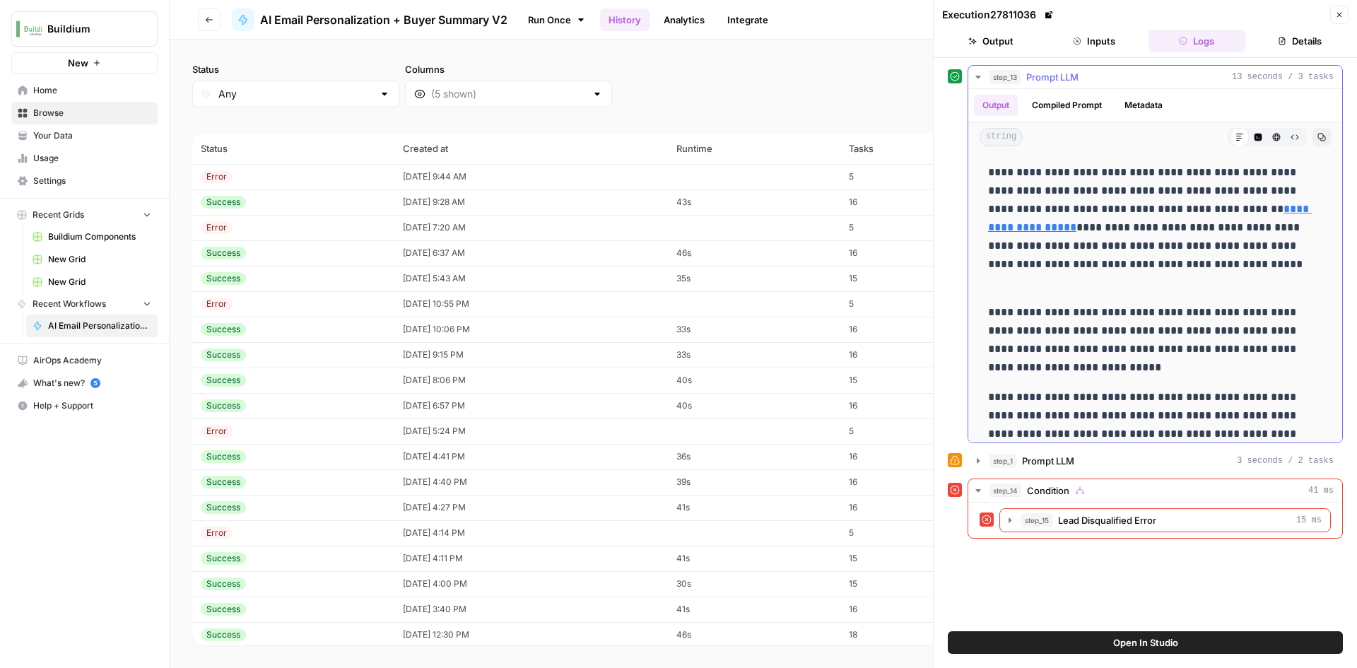
scroll to position [49, 0]
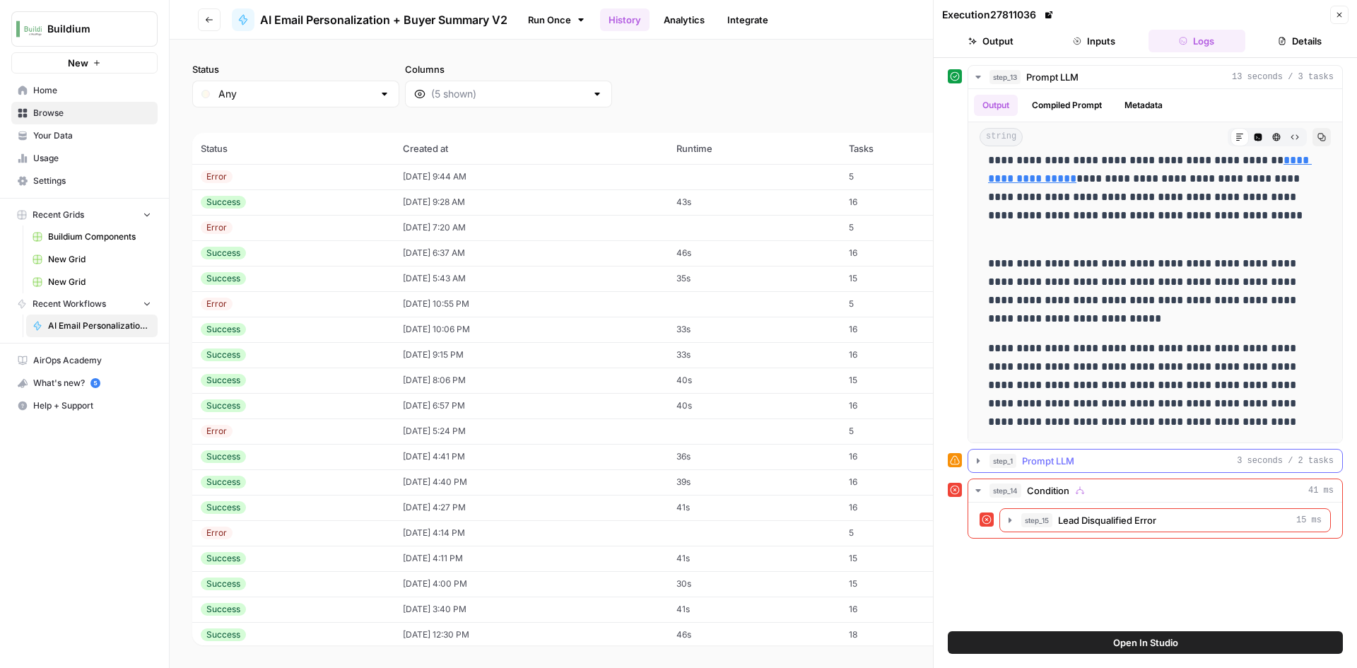
click at [983, 468] on button "step_1 Prompt LLM 3 seconds / 2 tasks" at bounding box center [1155, 460] width 374 height 23
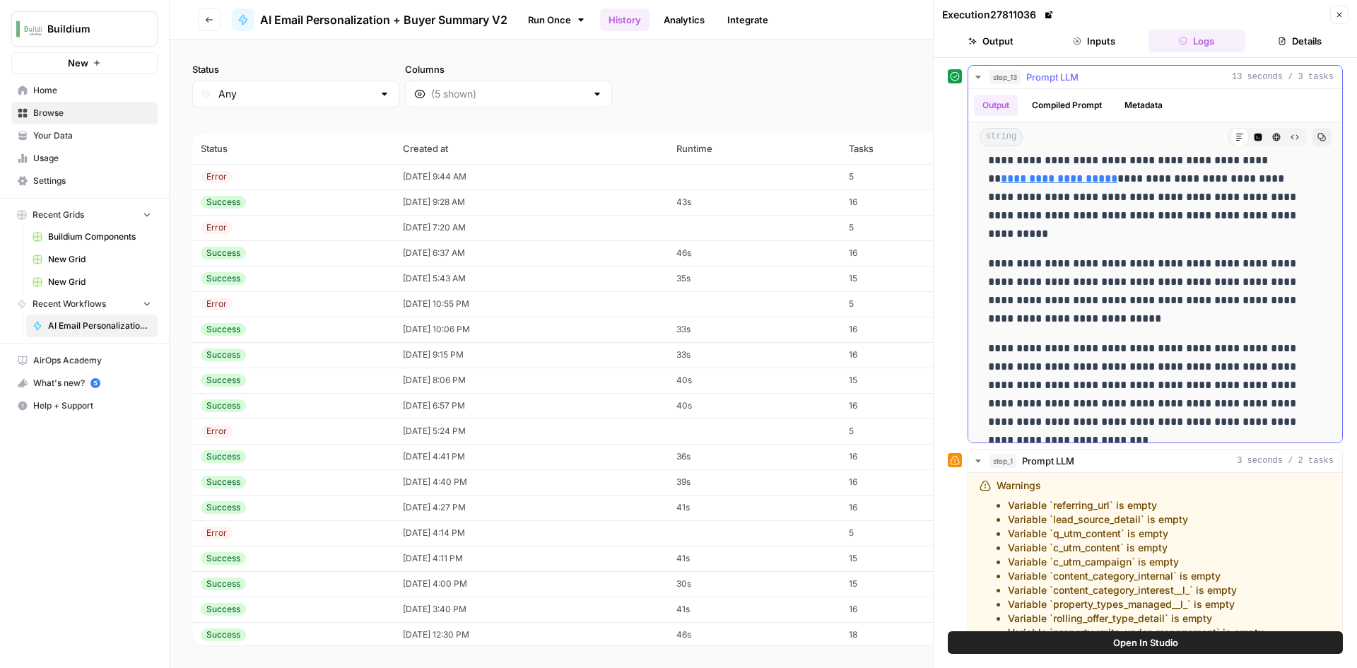
click at [979, 77] on icon "button" at bounding box center [977, 77] width 5 height 3
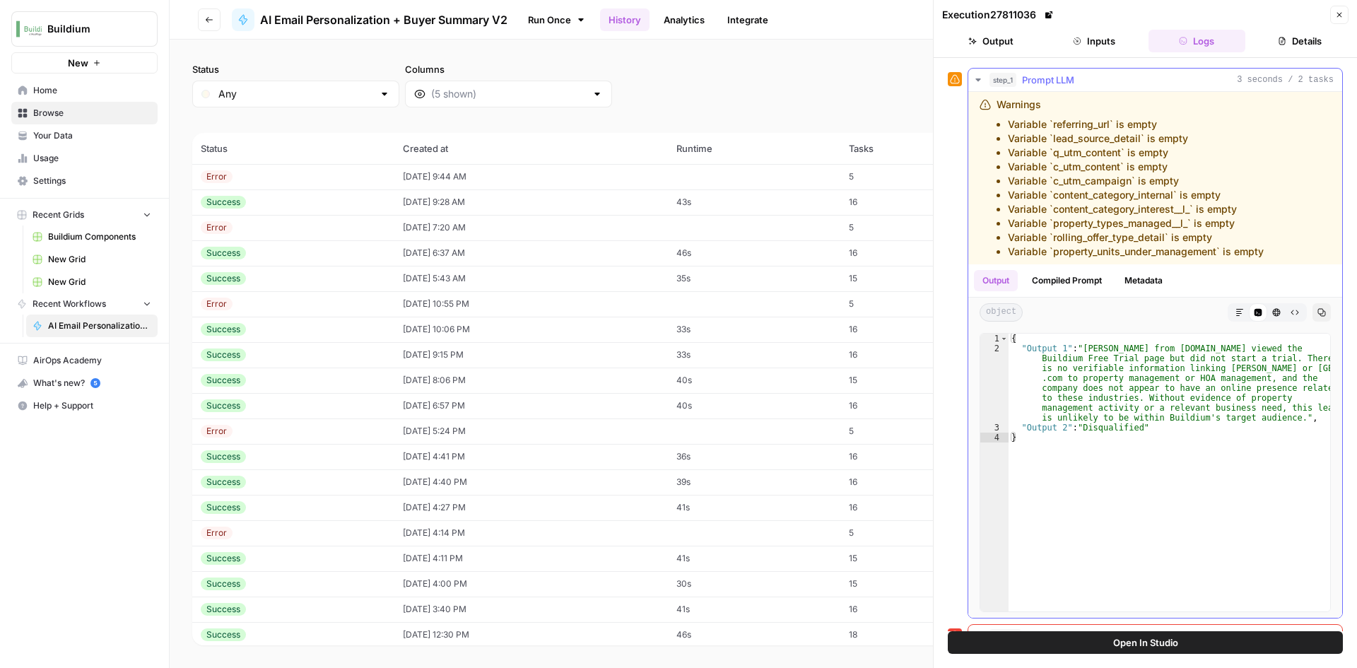
scroll to position [0, 0]
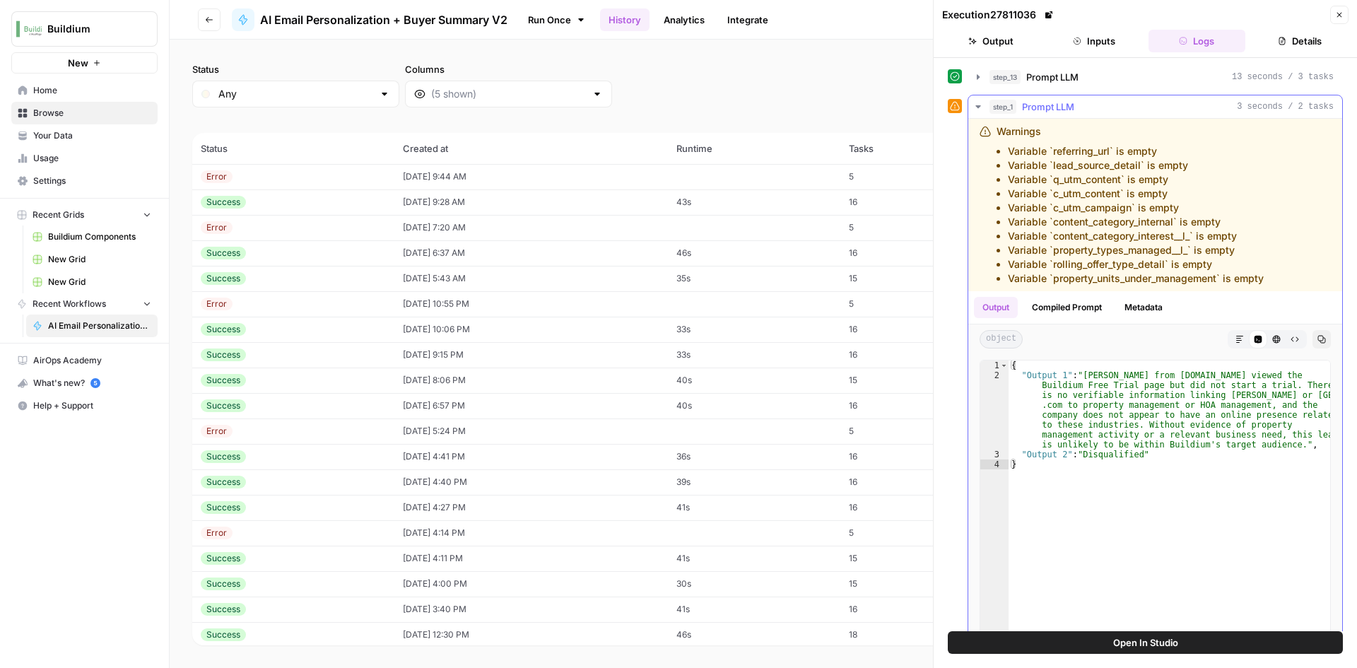
click at [978, 109] on icon "button" at bounding box center [977, 106] width 11 height 11
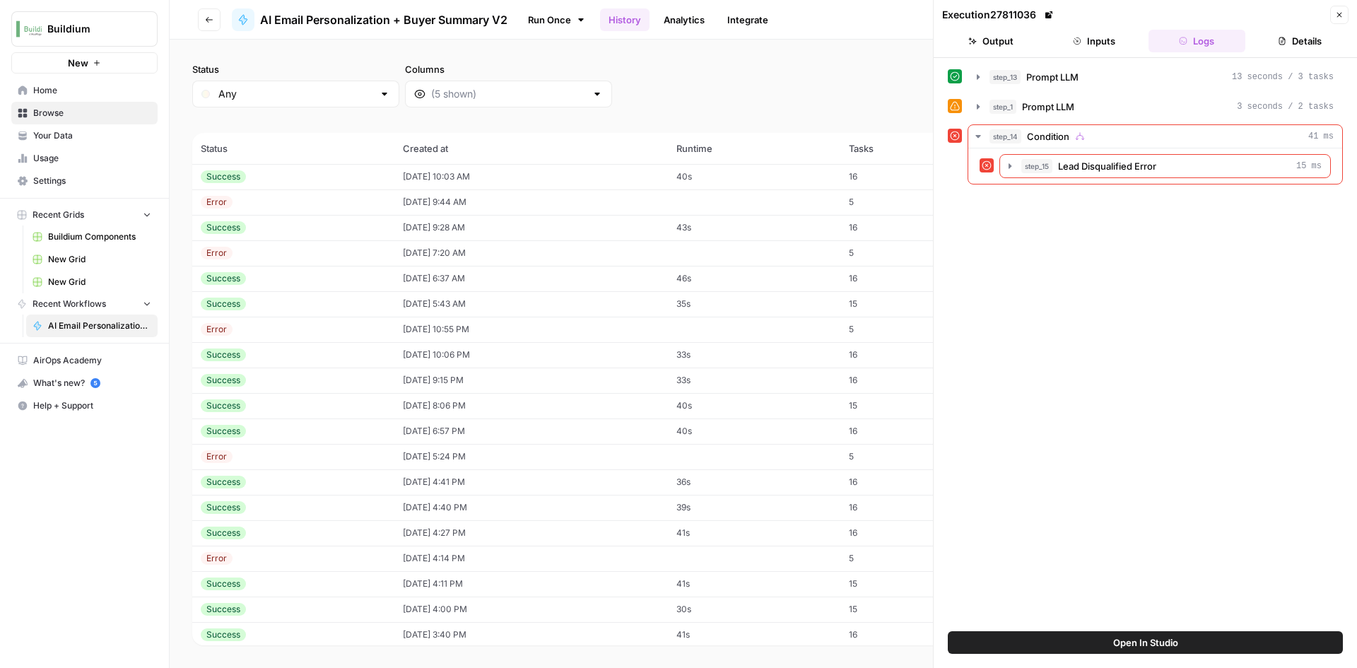
click at [262, 168] on td "Success" at bounding box center [293, 176] width 202 height 25
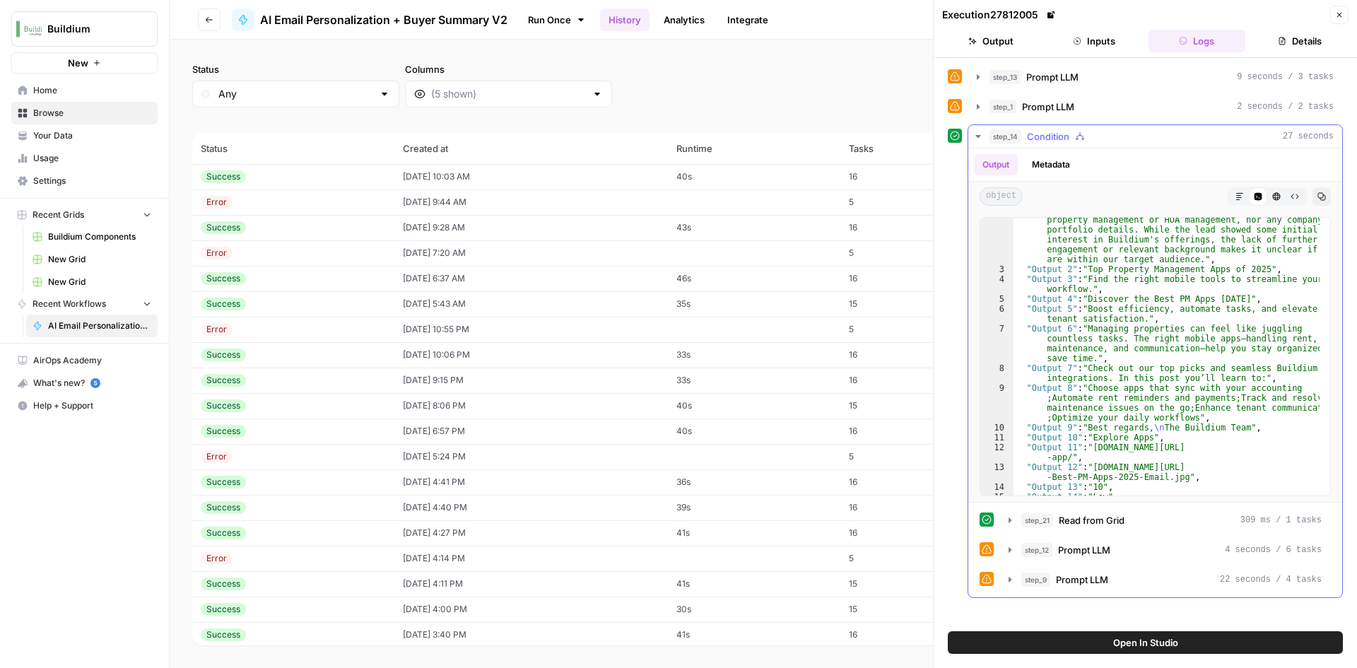
scroll to position [59, 0]
